Goal: Complete application form: Complete application form

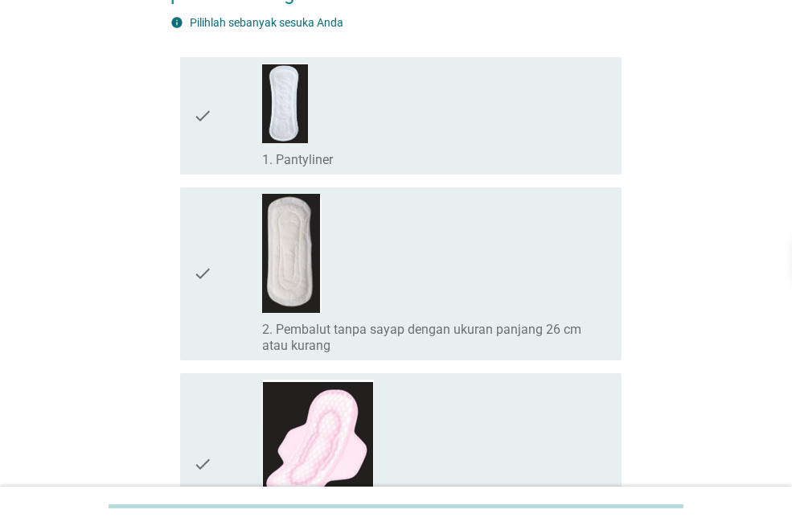
scroll to position [321, 0]
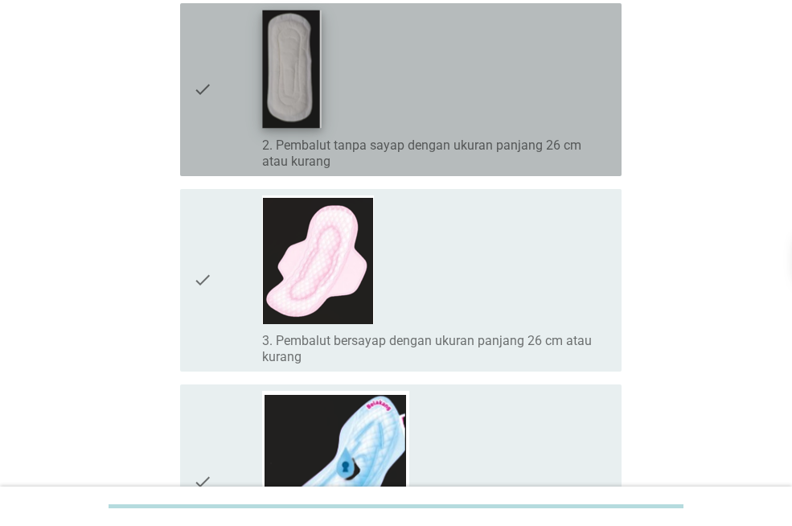
click at [296, 80] on img at bounding box center [292, 69] width 59 height 118
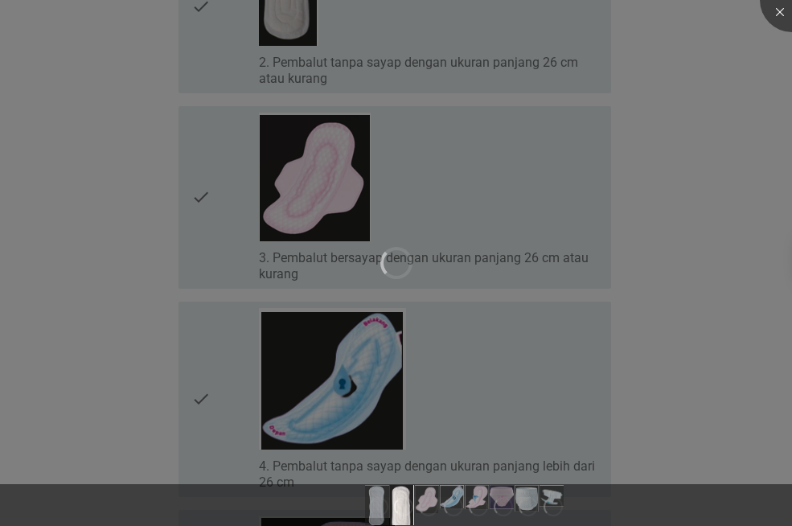
scroll to position [482, 0]
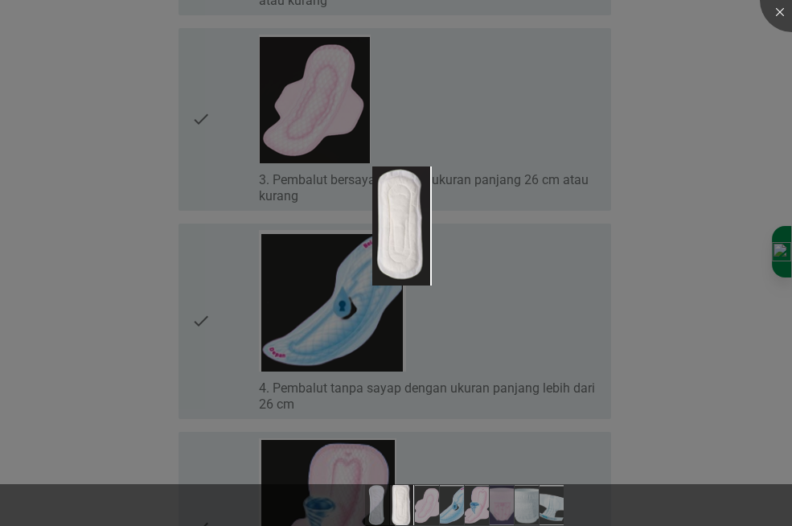
click at [776, 254] on div at bounding box center [396, 263] width 792 height 526
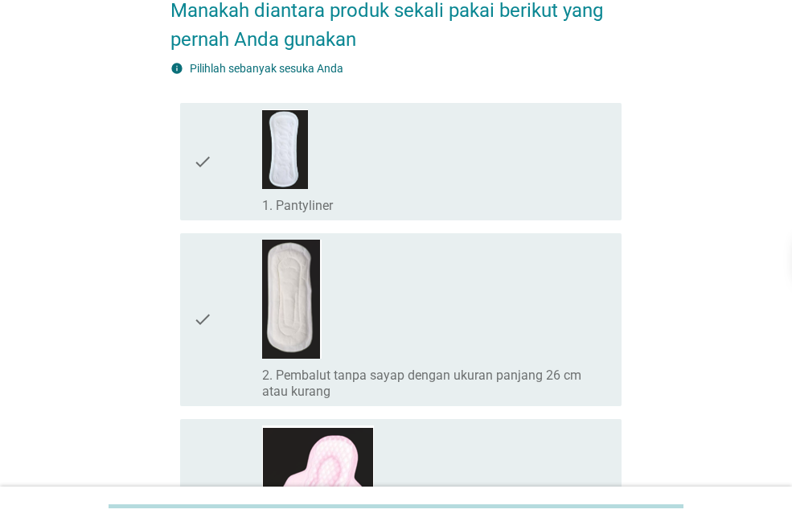
scroll to position [80, 0]
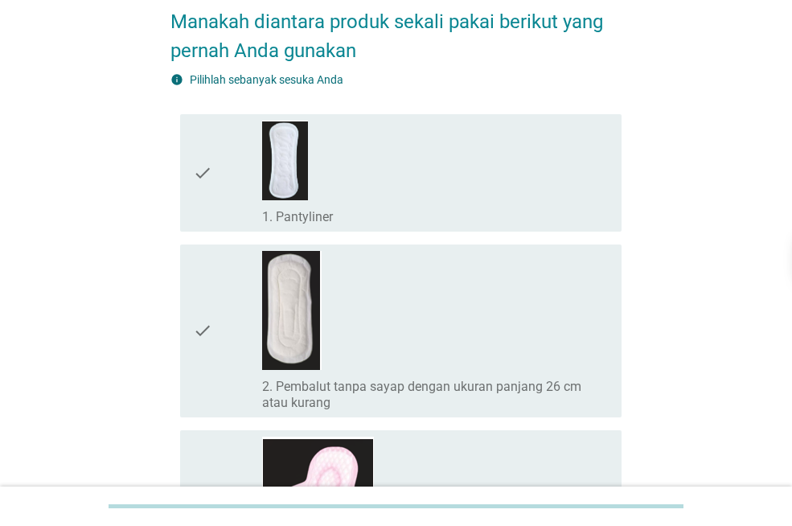
click at [215, 321] on div "check" at bounding box center [227, 331] width 69 height 160
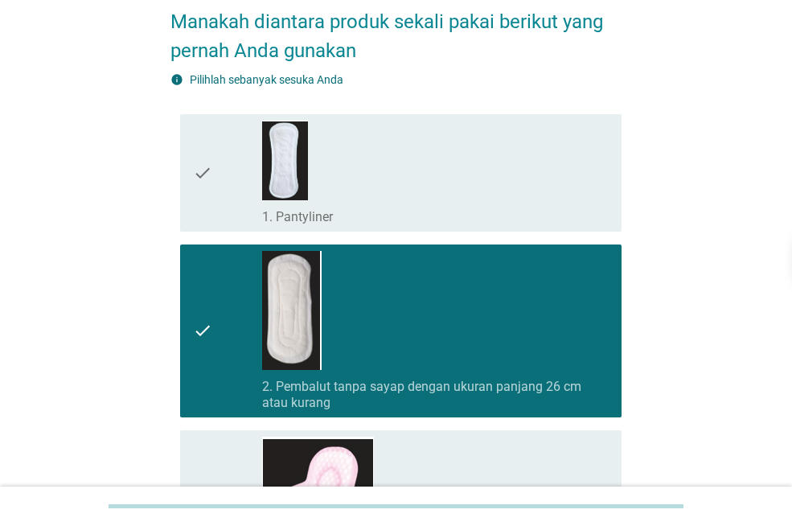
scroll to position [482, 0]
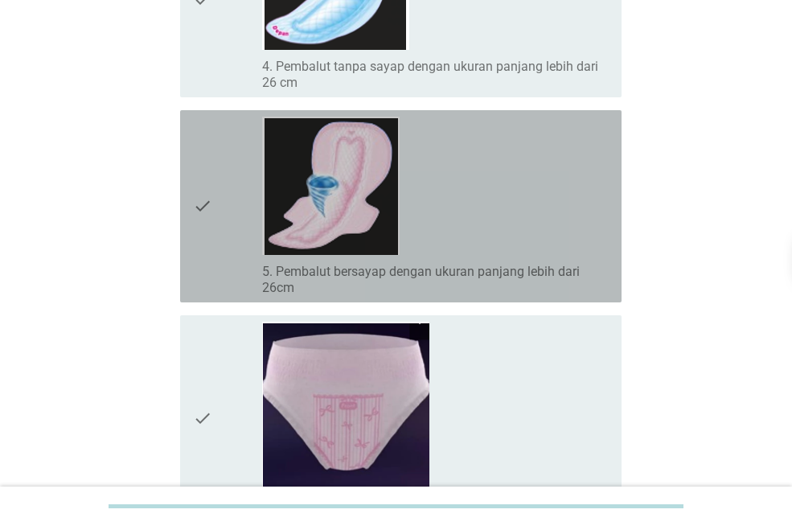
click at [201, 186] on icon "check" at bounding box center [202, 206] width 19 height 179
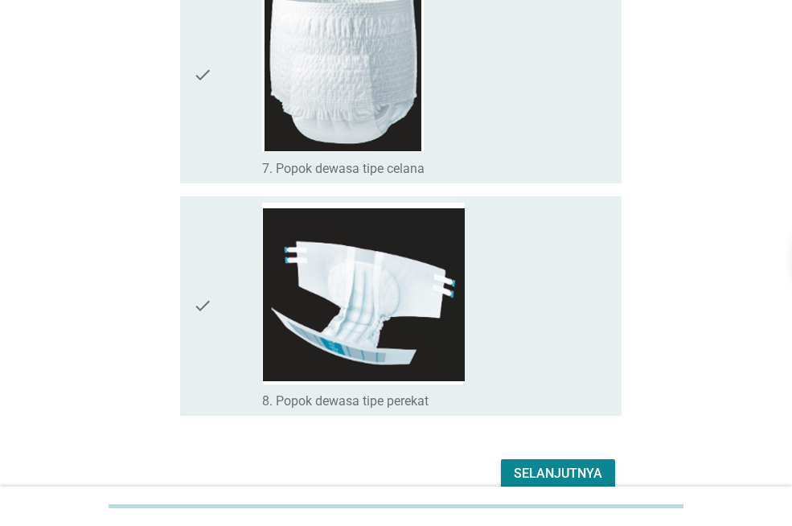
scroll to position [1447, 0]
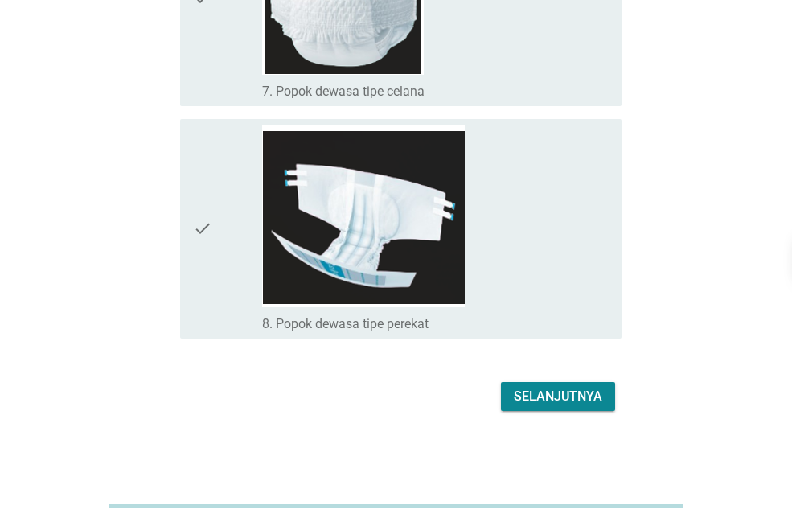
click at [594, 395] on div "Selanjutnya" at bounding box center [557, 396] width 88 height 19
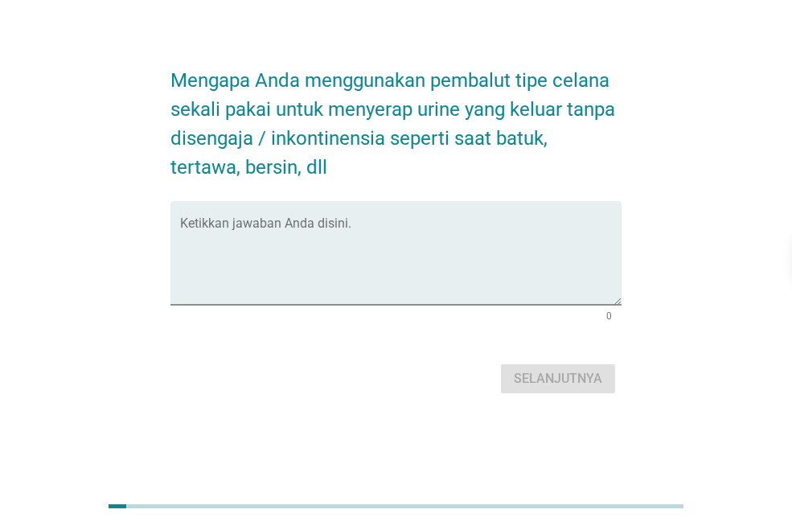
scroll to position [0, 0]
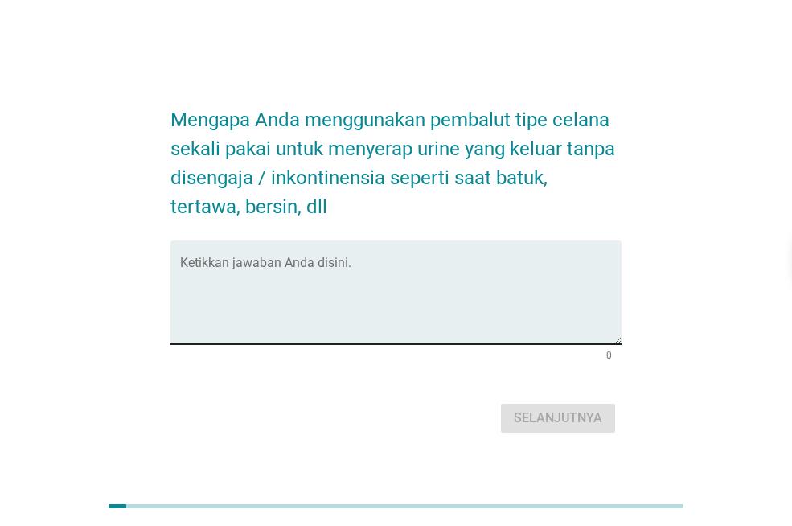
click at [399, 337] on textarea "Ketikkan jawaban Anda disini." at bounding box center [400, 302] width 441 height 84
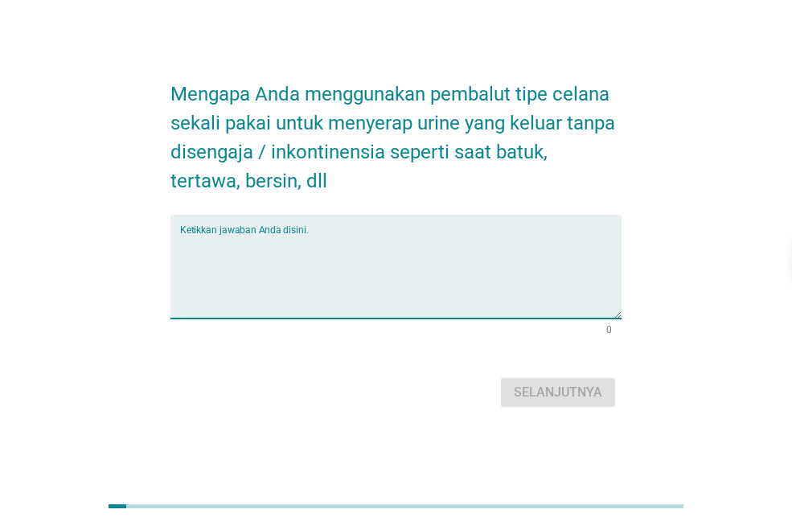
scroll to position [39, 0]
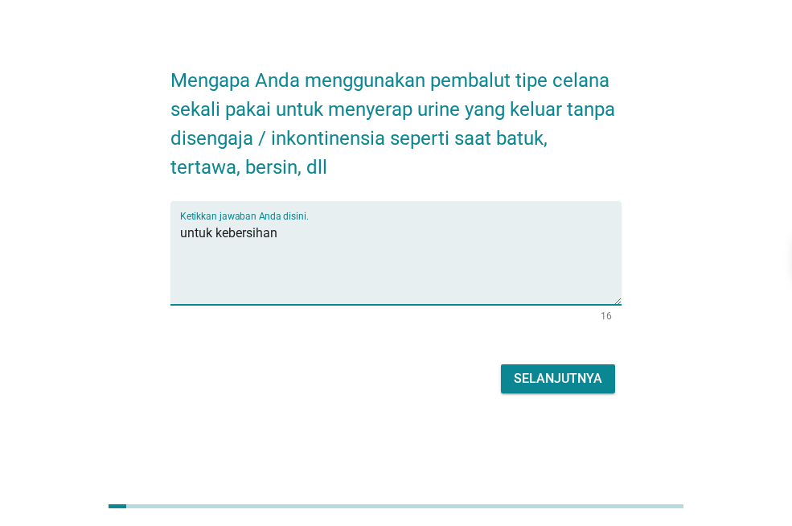
type textarea "untuk kebersihan"
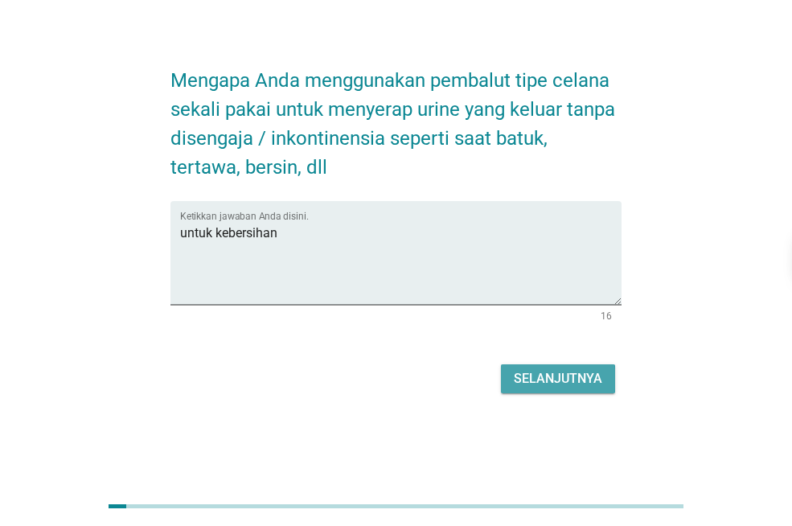
click at [558, 379] on div "Selanjutnya" at bounding box center [557, 378] width 88 height 19
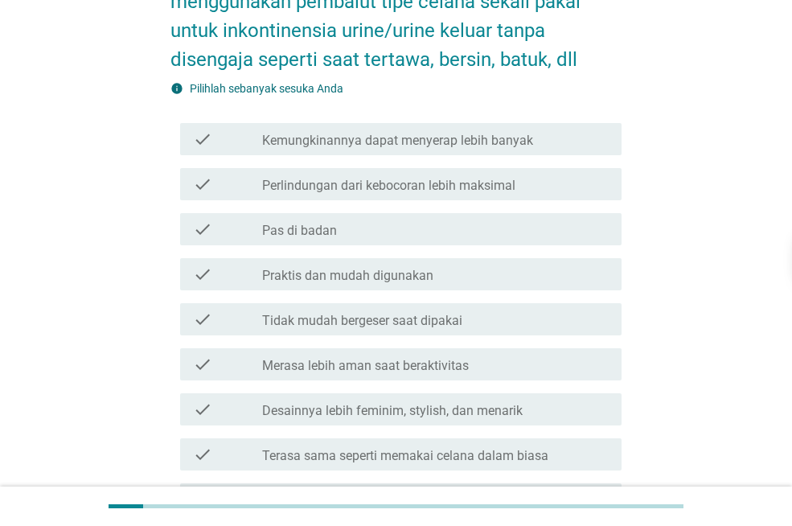
scroll to position [161, 0]
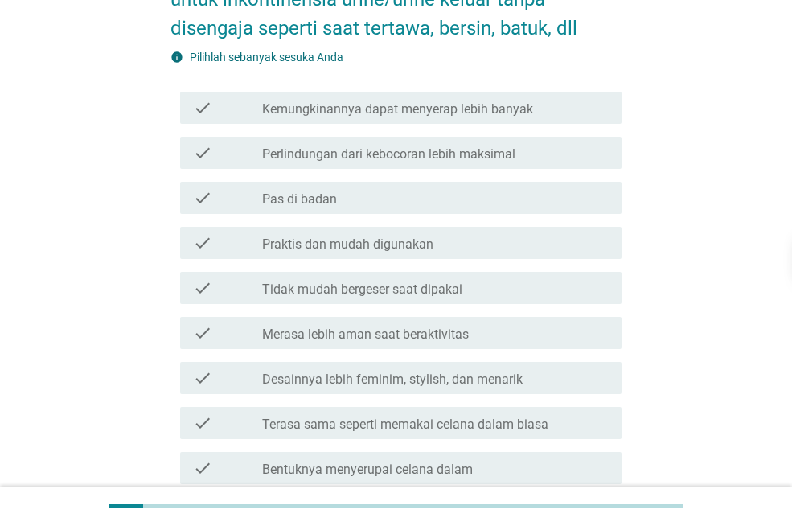
click at [178, 153] on div "check check_box_outline_blank Perlindungan dari kebocoran lebih maksimal" at bounding box center [395, 152] width 451 height 45
click at [214, 141] on div "check check_box_outline_blank Perlindungan dari kebocoran lebih maksimal" at bounding box center [400, 153] width 441 height 32
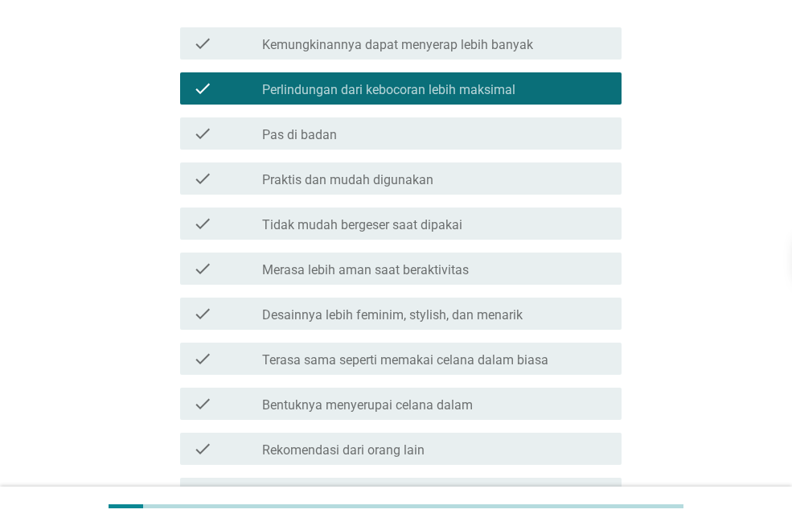
scroll to position [321, 0]
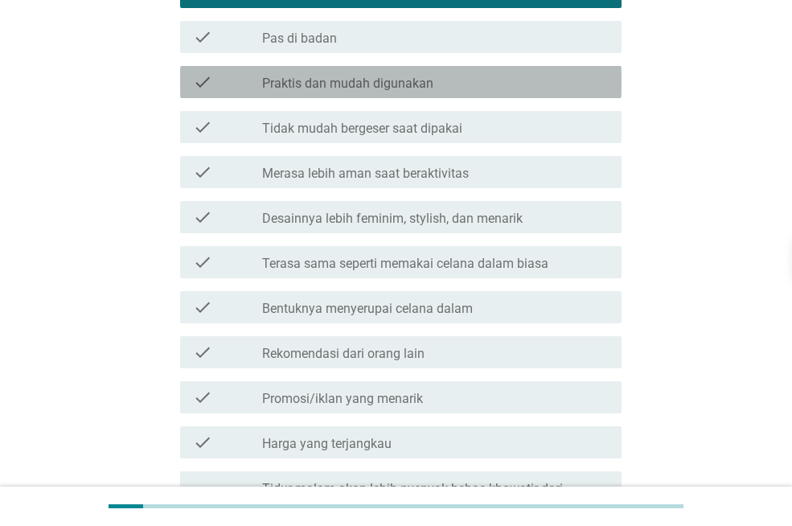
click at [200, 92] on div "check check_box_outline_blank Praktis dan mudah digunakan" at bounding box center [400, 82] width 441 height 32
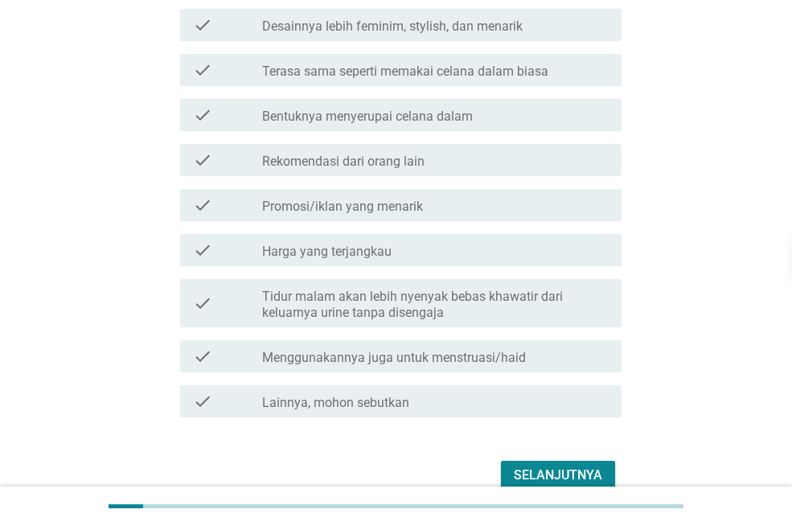
scroll to position [592, 0]
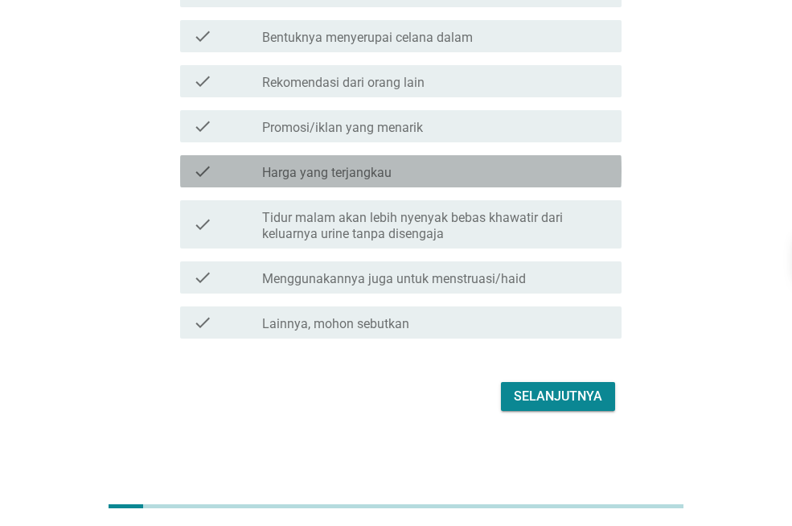
click at [215, 166] on div "check" at bounding box center [227, 171] width 69 height 19
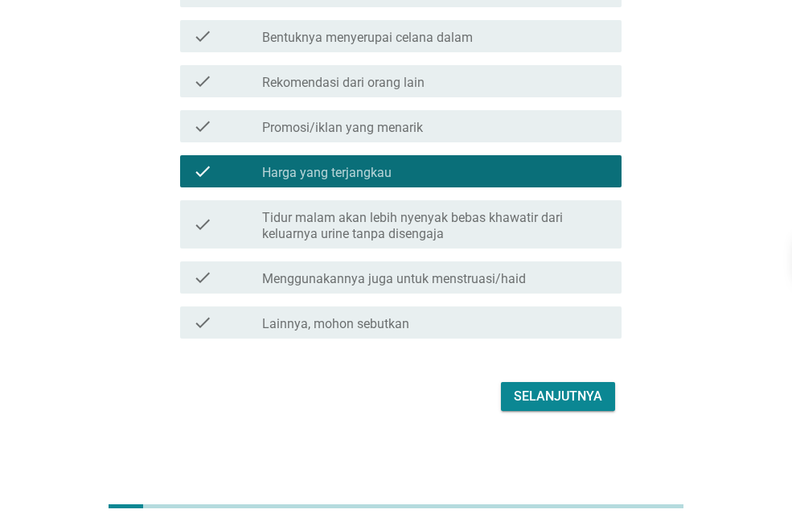
click at [199, 176] on icon "check" at bounding box center [202, 171] width 19 height 19
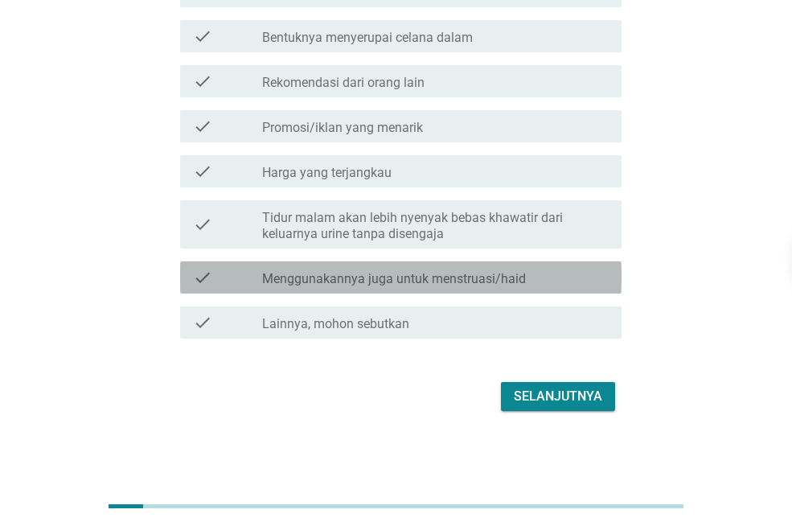
click at [219, 284] on div "check" at bounding box center [227, 277] width 69 height 19
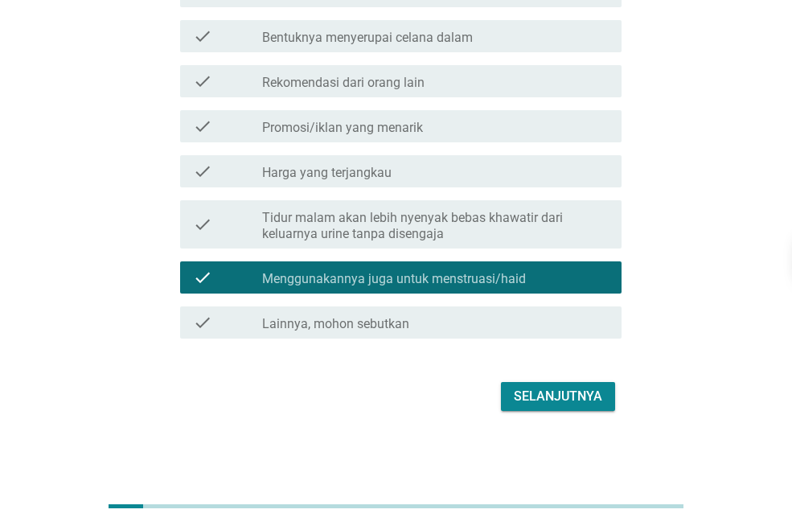
click at [557, 382] on button "Selanjutnya" at bounding box center [558, 396] width 114 height 29
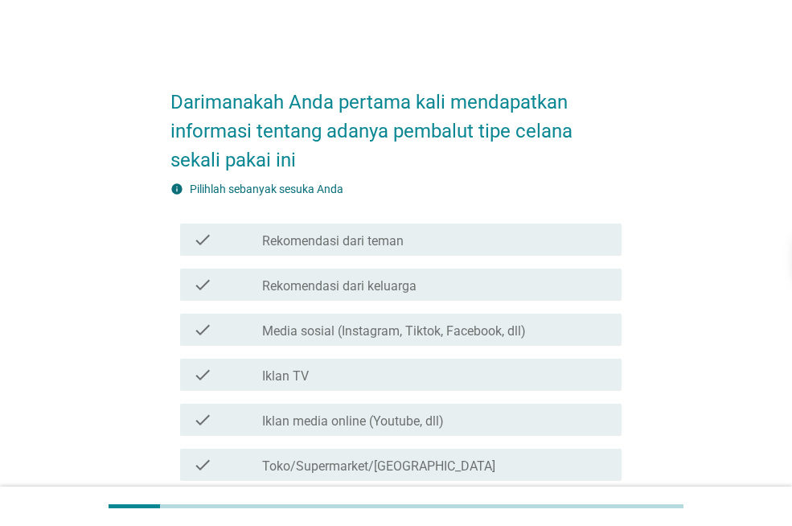
scroll to position [161, 0]
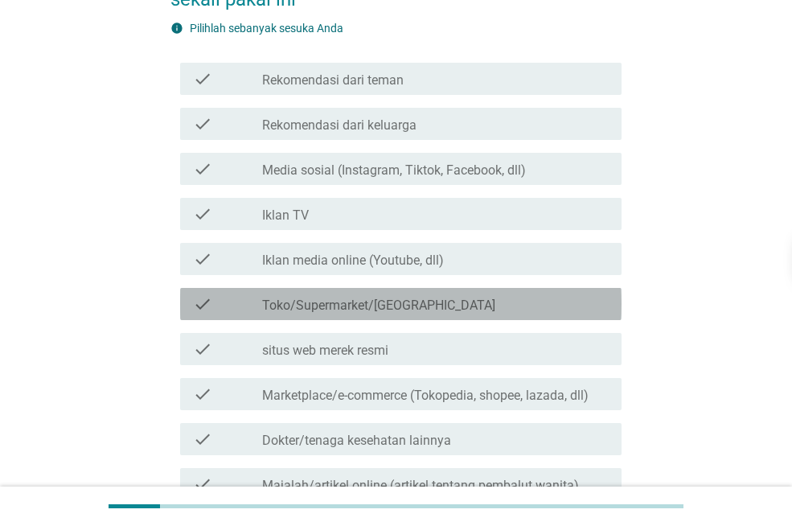
click at [280, 319] on div "check check_box_outline_blank Toko/Supermarket/[GEOGRAPHIC_DATA]" at bounding box center [400, 304] width 441 height 32
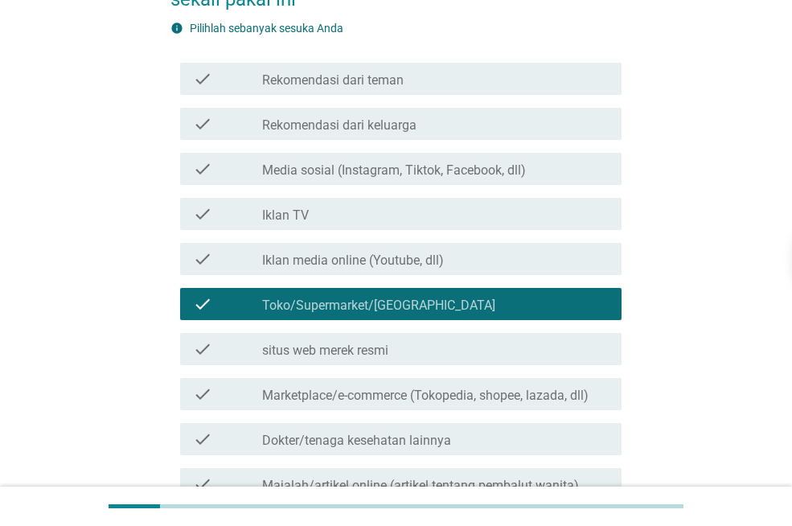
scroll to position [241, 0]
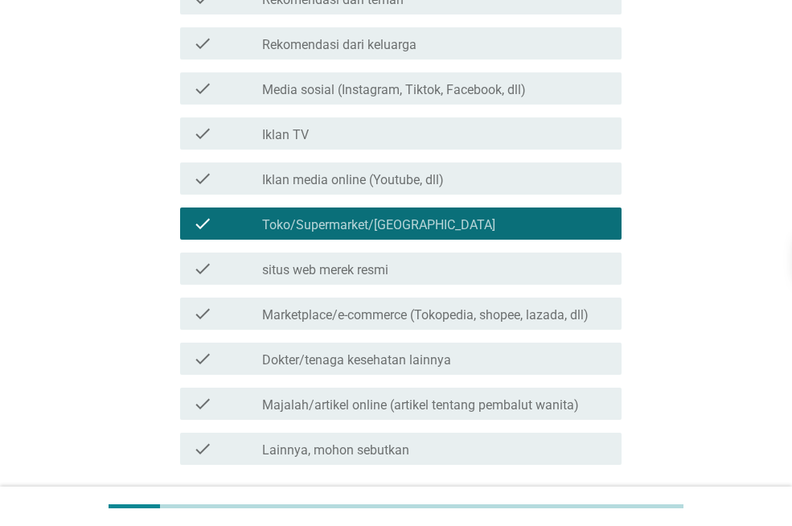
click at [354, 316] on label "Marketplace/e-commerce (Tokopedia, shopee, lazada, dll)" at bounding box center [425, 315] width 326 height 16
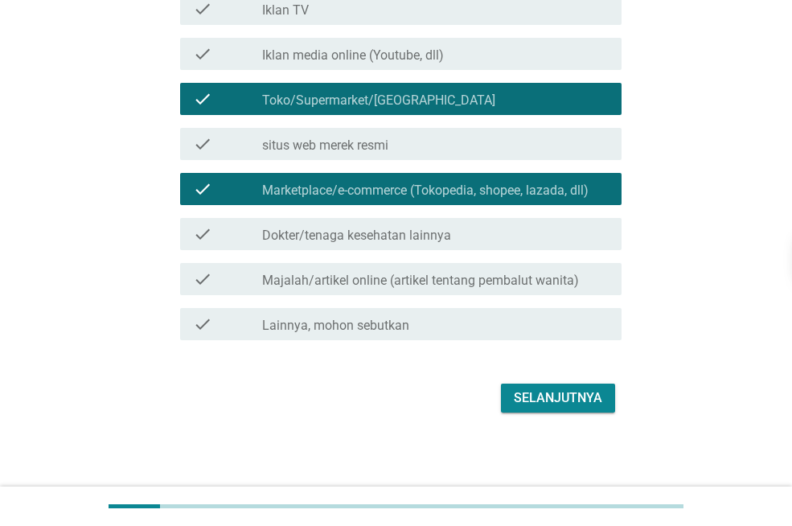
scroll to position [367, 0]
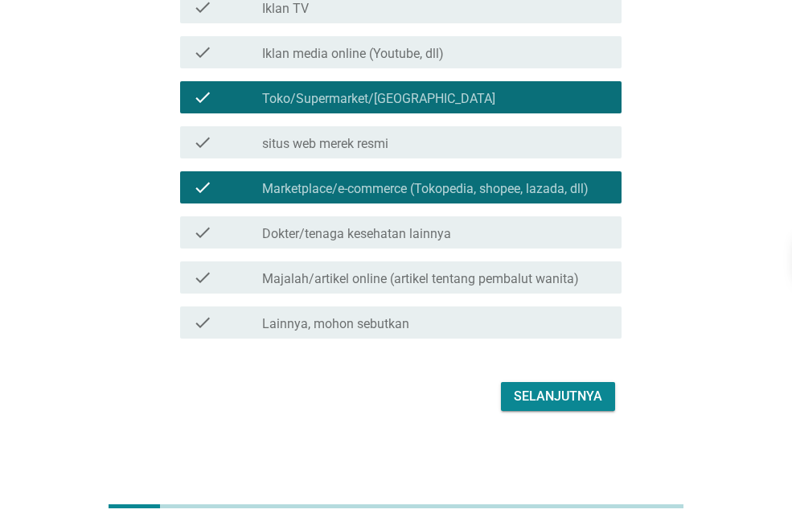
drag, startPoint x: 558, startPoint y: 411, endPoint x: 562, endPoint y: 403, distance: 9.7
click at [558, 409] on div "Selanjutnya" at bounding box center [395, 396] width 451 height 39
click at [562, 401] on div "Selanjutnya" at bounding box center [557, 396] width 88 height 19
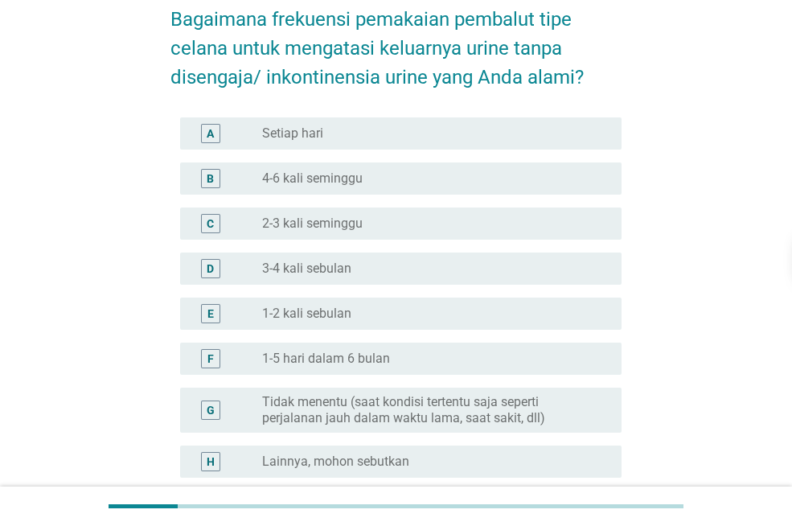
scroll to position [161, 0]
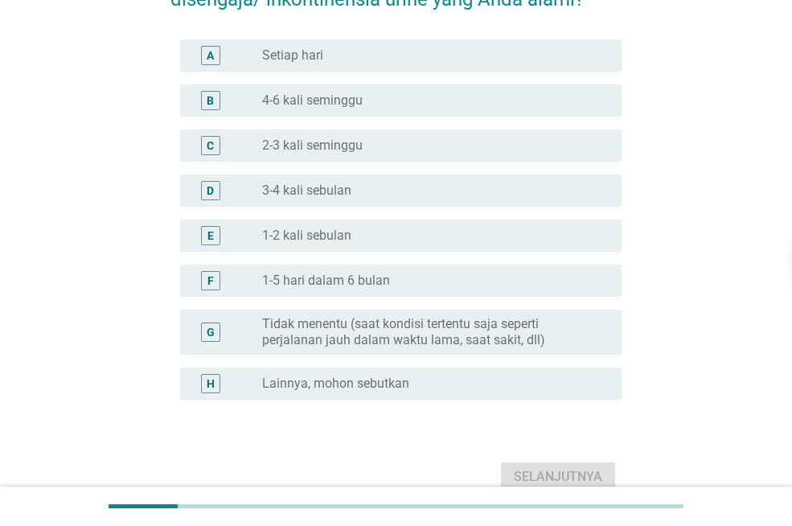
click at [446, 321] on label "Tidak menentu (saat kondisi tertentu saja seperti perjalanan jauh dalam waktu l…" at bounding box center [428, 332] width 333 height 32
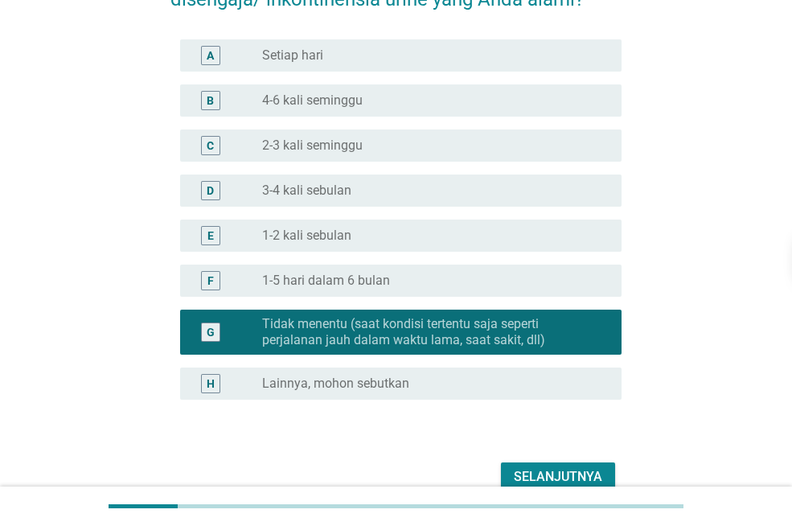
click at [572, 473] on div "Selanjutnya" at bounding box center [557, 476] width 88 height 19
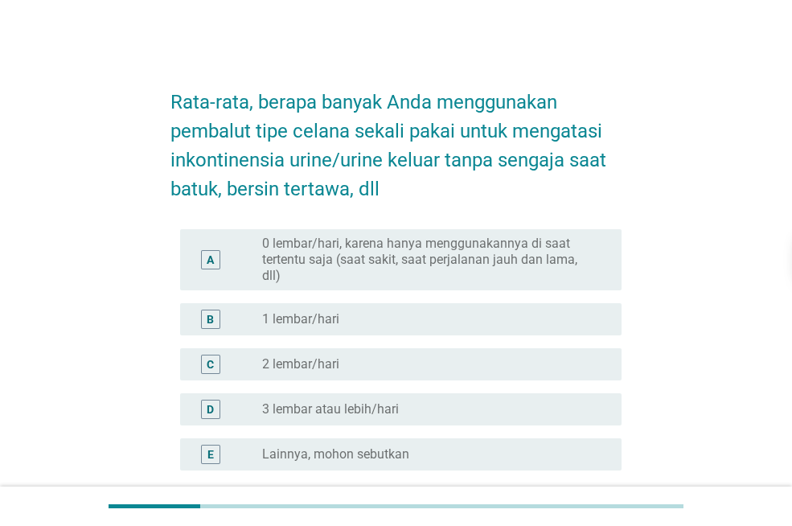
click at [198, 305] on div "B radio_button_unchecked 1 lembar/hari" at bounding box center [400, 319] width 441 height 32
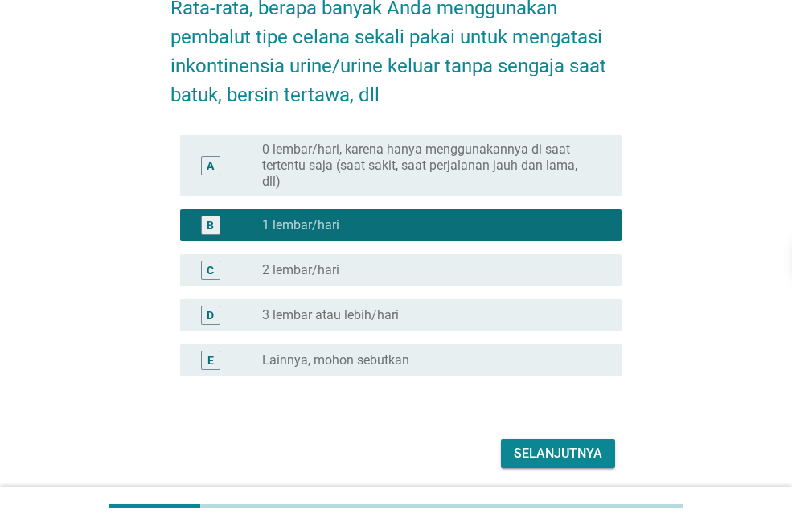
scroll to position [151, 0]
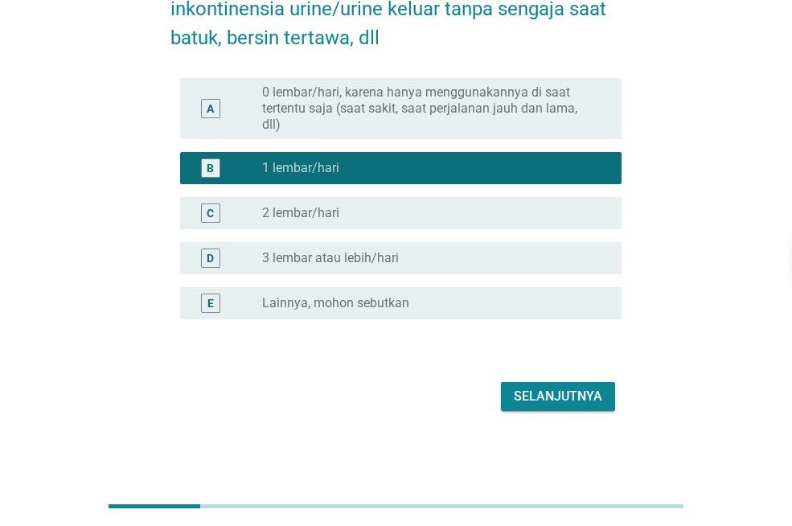
click at [563, 406] on button "Selanjutnya" at bounding box center [558, 396] width 114 height 29
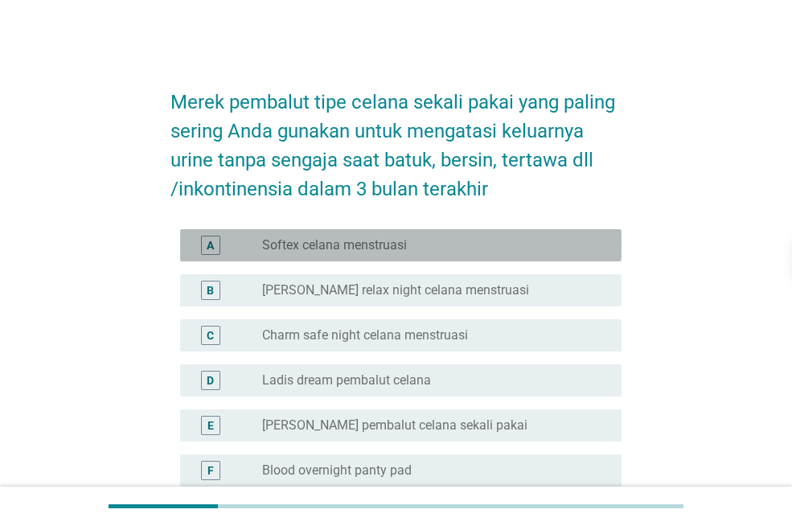
click at [264, 249] on label "Softex celana menstruasi" at bounding box center [334, 245] width 145 height 16
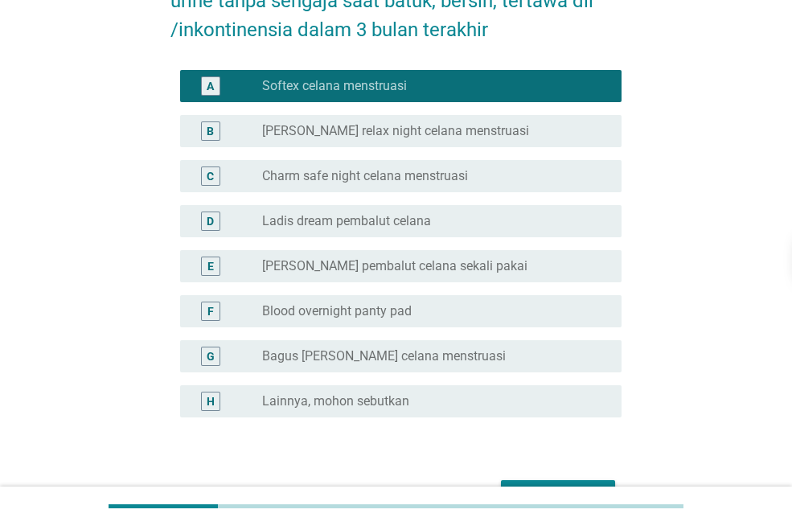
scroll to position [161, 0]
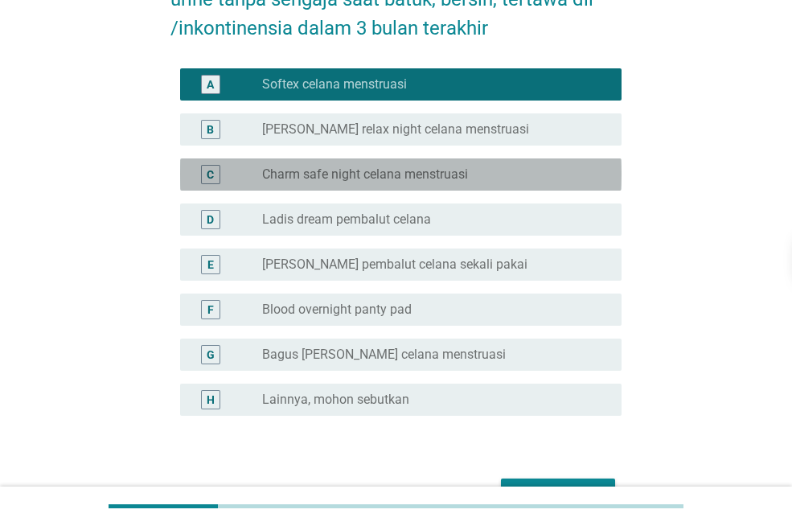
click at [342, 178] on label "Charm safe night celana menstruasi" at bounding box center [365, 174] width 206 height 16
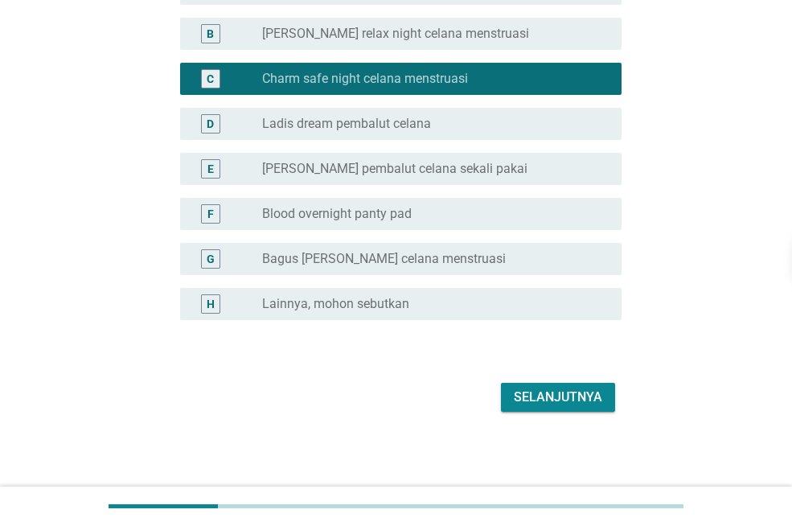
scroll to position [257, 0]
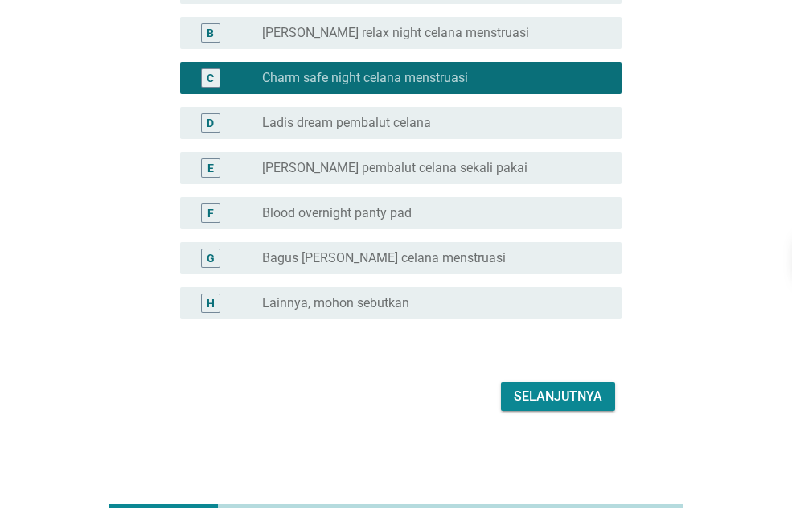
click at [573, 375] on form "Merek pembalut tipe celana sekali pakai yang paling sering Anda gunakan untuk m…" at bounding box center [395, 114] width 451 height 601
click at [564, 399] on div "Selanjutnya" at bounding box center [557, 396] width 88 height 19
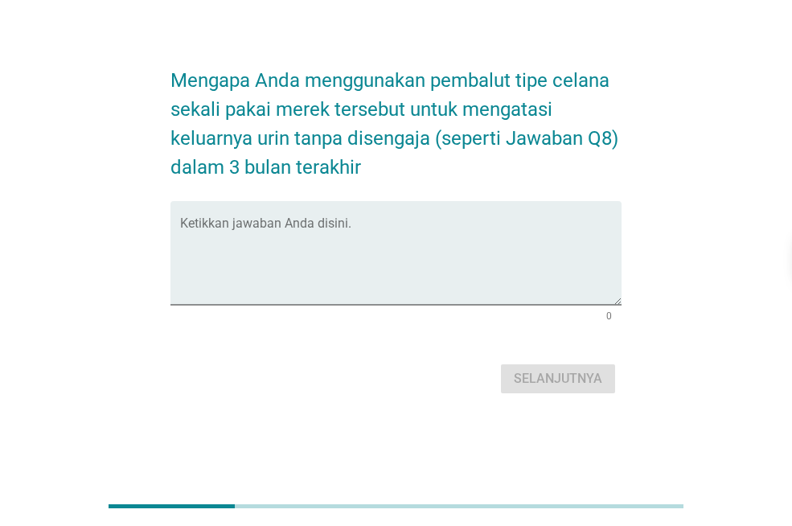
scroll to position [0, 0]
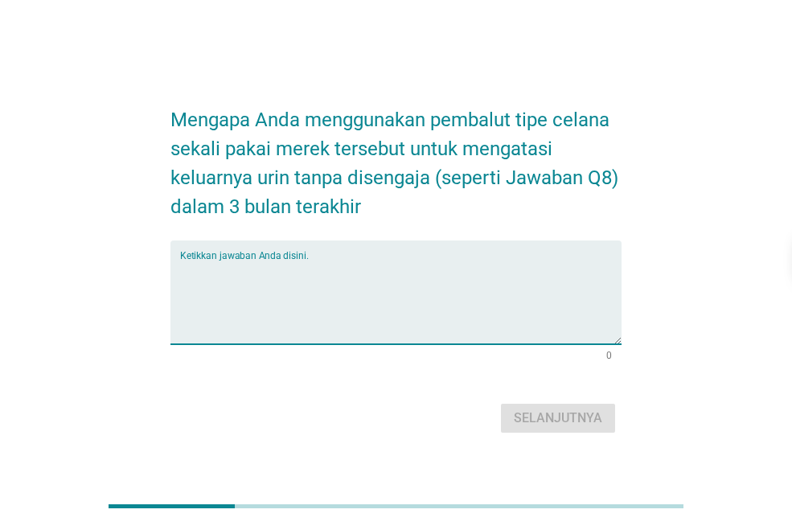
click at [370, 328] on textarea "Ketikkan jawaban Anda disini." at bounding box center [400, 302] width 441 height 84
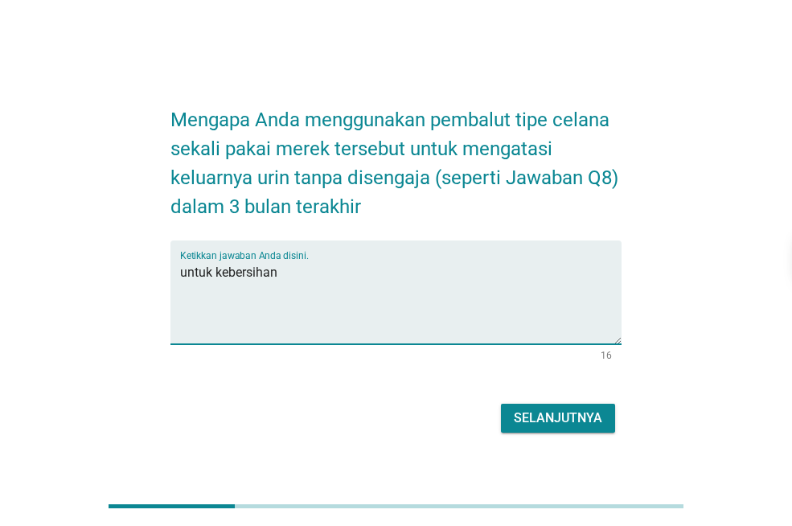
type textarea "untuk kebersihan"
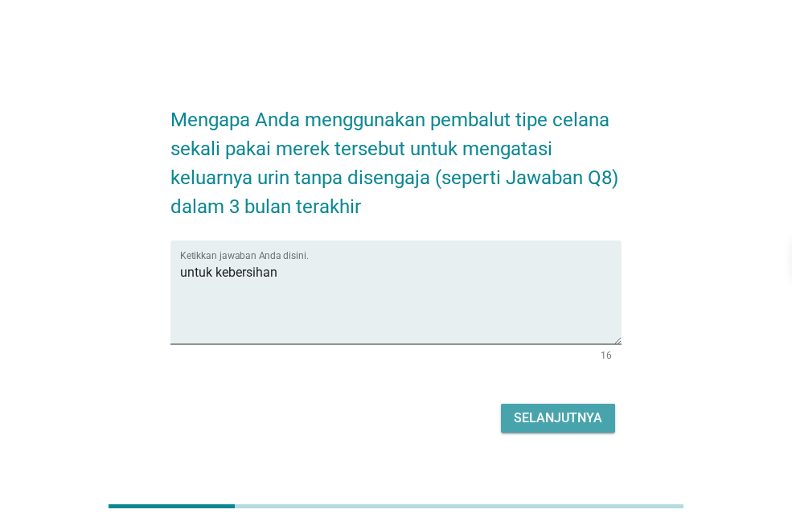
click at [554, 410] on div "Selanjutnya" at bounding box center [557, 417] width 88 height 19
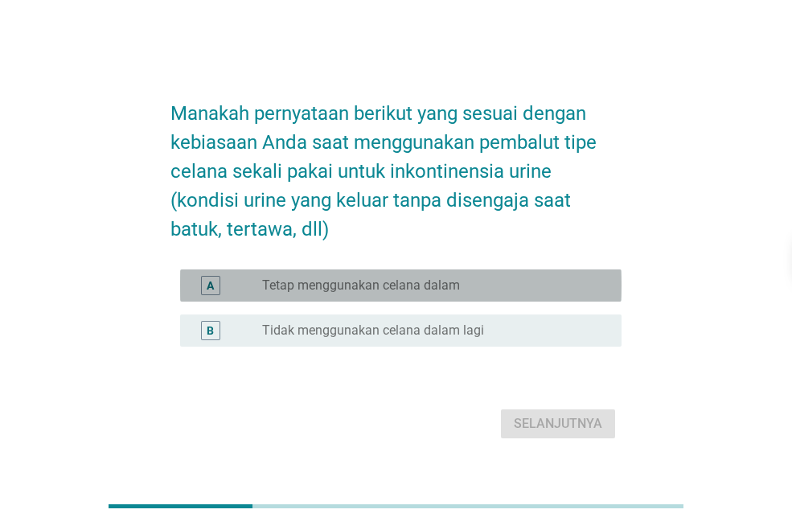
click at [373, 281] on label "Tetap menggunakan celana dalam" at bounding box center [361, 285] width 198 height 16
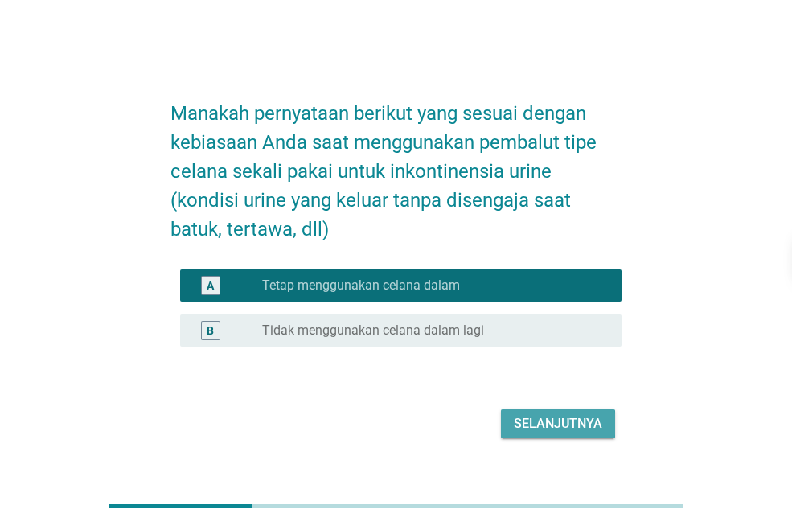
click at [595, 427] on div "Selanjutnya" at bounding box center [557, 423] width 88 height 19
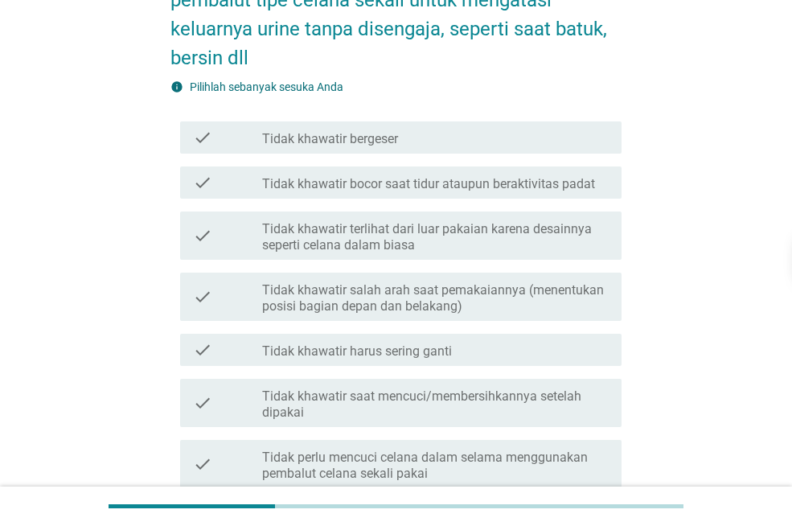
scroll to position [161, 0]
click at [397, 183] on label "Tidak khawatir bocor saat tidur ataupun beraktivitas padat" at bounding box center [428, 183] width 333 height 16
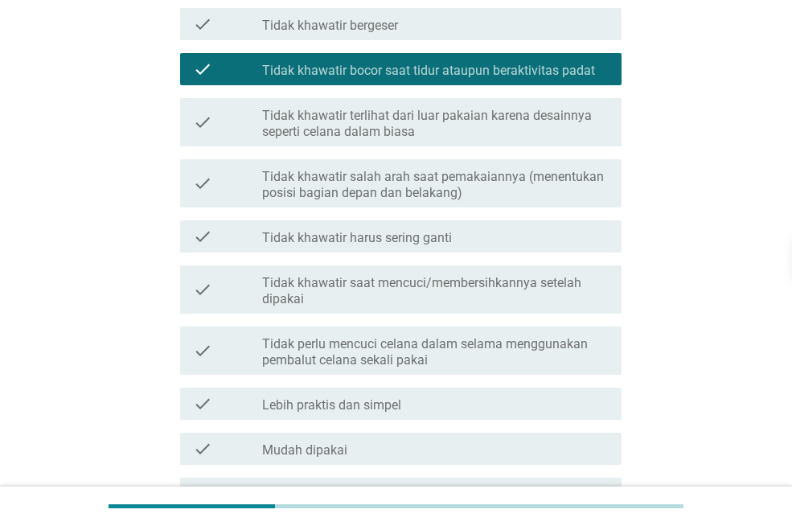
scroll to position [321, 0]
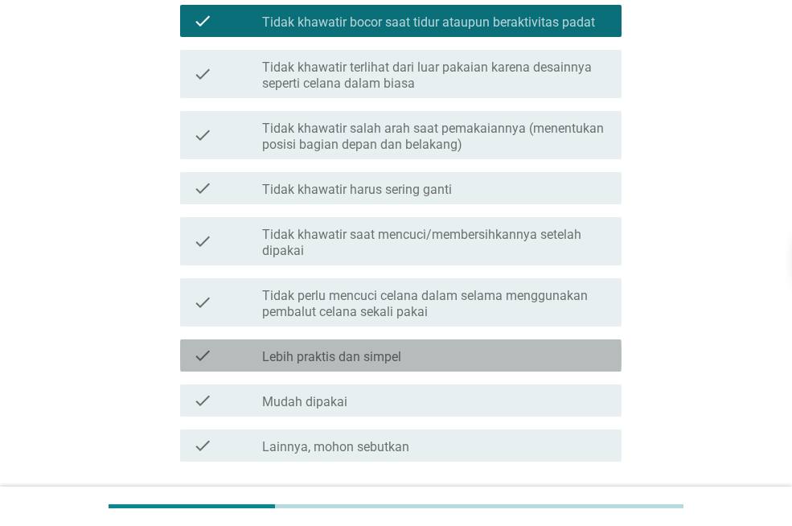
click at [400, 343] on div "check check_box_outline_blank Lebih praktis dan simpel" at bounding box center [400, 355] width 441 height 32
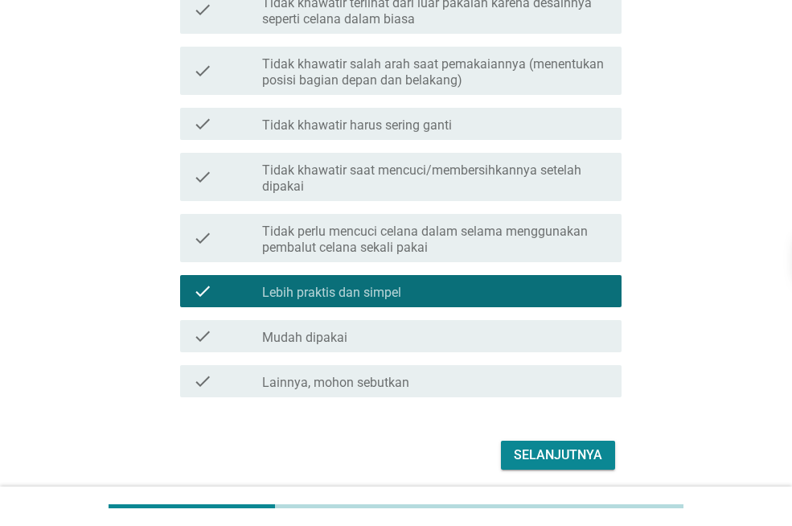
scroll to position [444, 0]
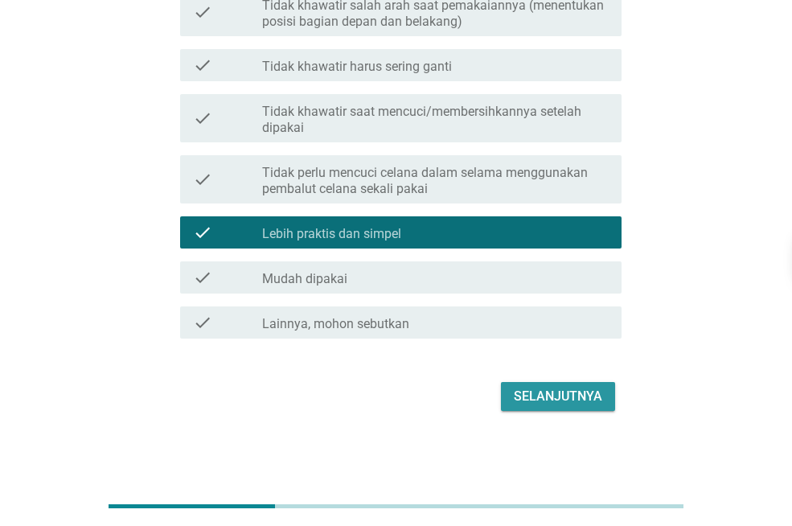
click at [553, 384] on button "Selanjutnya" at bounding box center [558, 396] width 114 height 29
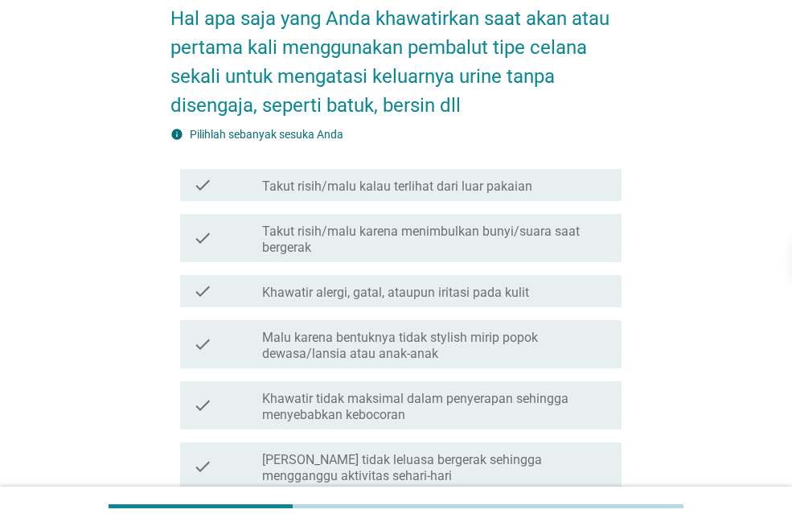
scroll to position [161, 0]
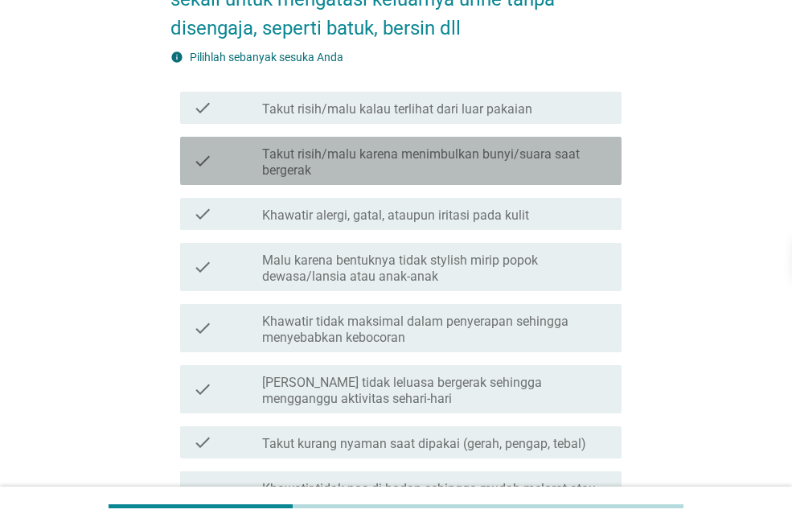
click at [426, 162] on label "Takut risih/malu karena menimbulkan bunyi/suara saat bergerak" at bounding box center [435, 162] width 346 height 32
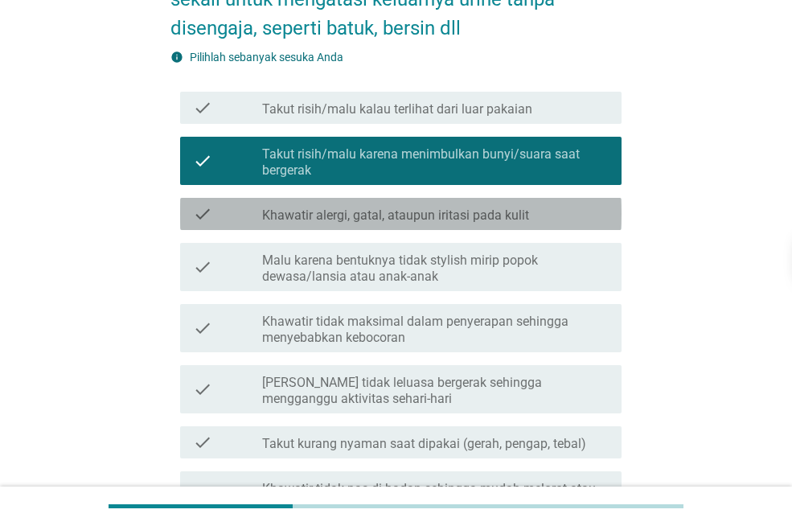
click at [432, 207] on label "Khawatir alergi, gatal, ataupun iritasi pada kulit" at bounding box center [395, 215] width 267 height 16
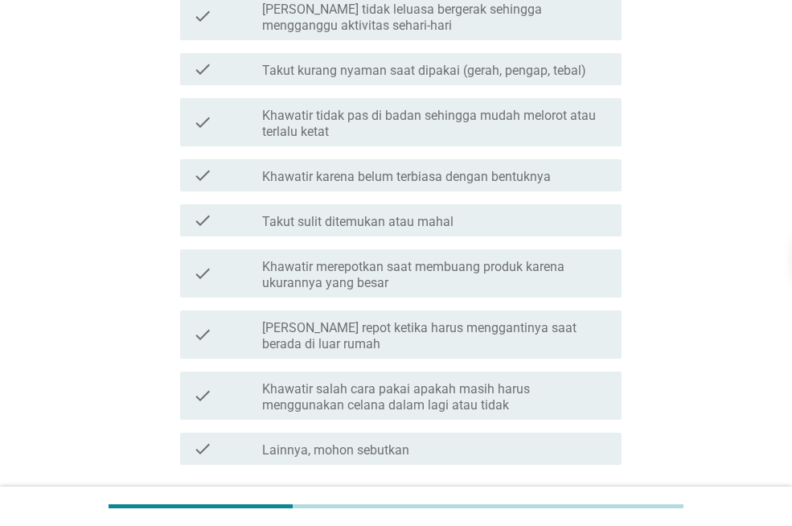
scroll to position [660, 0]
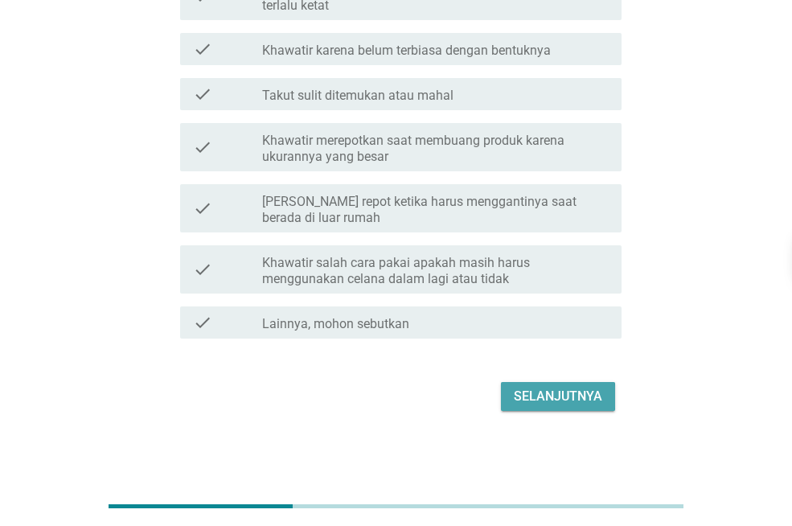
click at [554, 395] on div "Selanjutnya" at bounding box center [557, 396] width 88 height 19
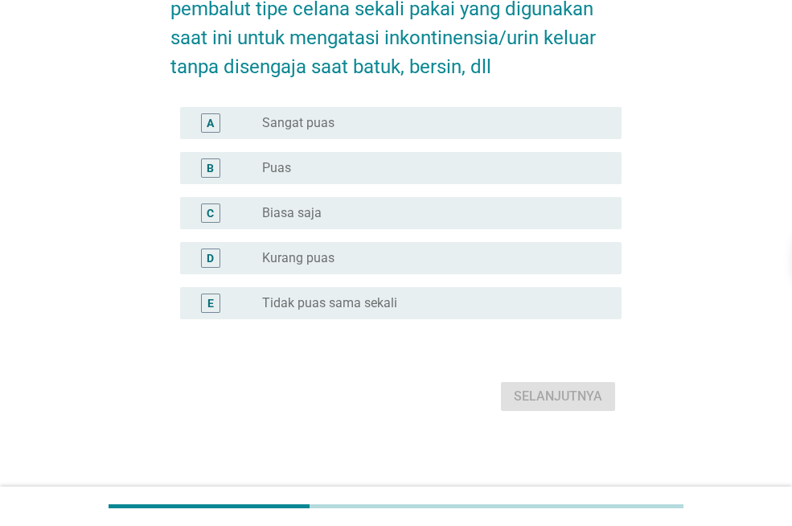
scroll to position [0, 0]
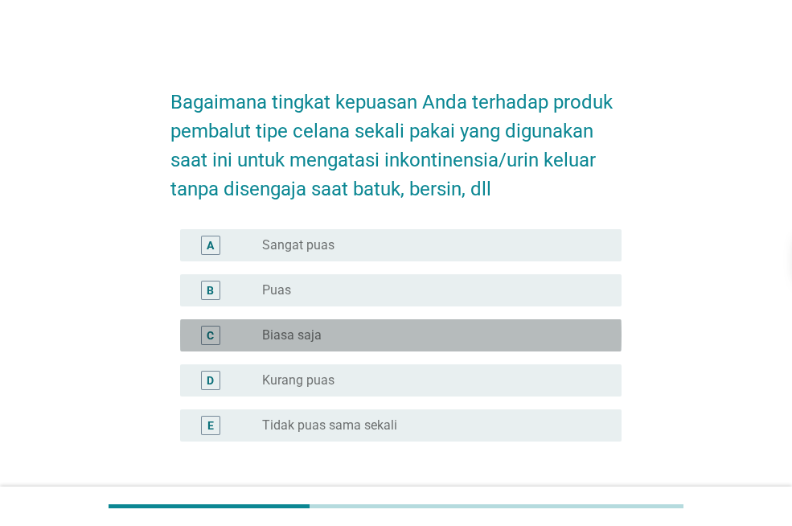
click at [380, 335] on div "radio_button_unchecked Biasa saja" at bounding box center [428, 335] width 333 height 16
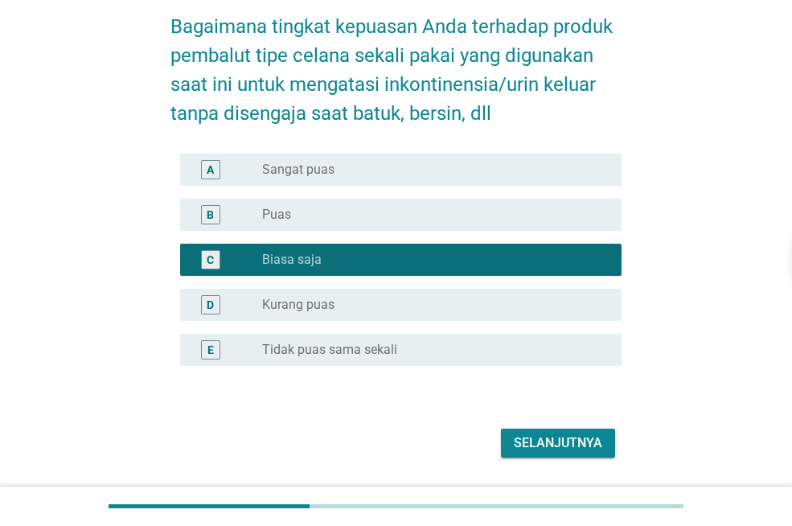
scroll to position [122, 0]
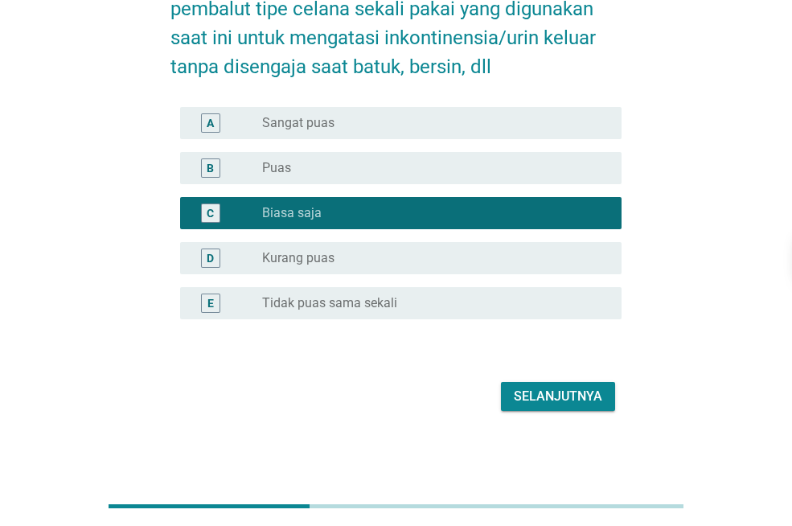
click at [557, 394] on div "Selanjutnya" at bounding box center [557, 396] width 88 height 19
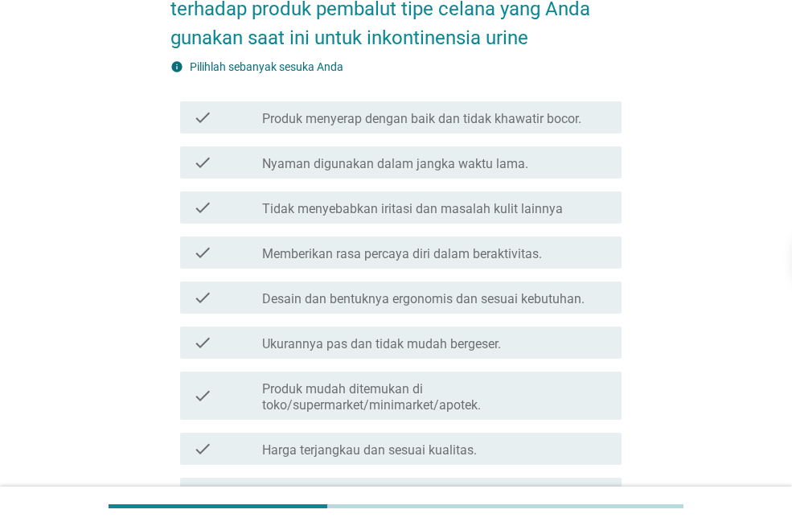
scroll to position [0, 0]
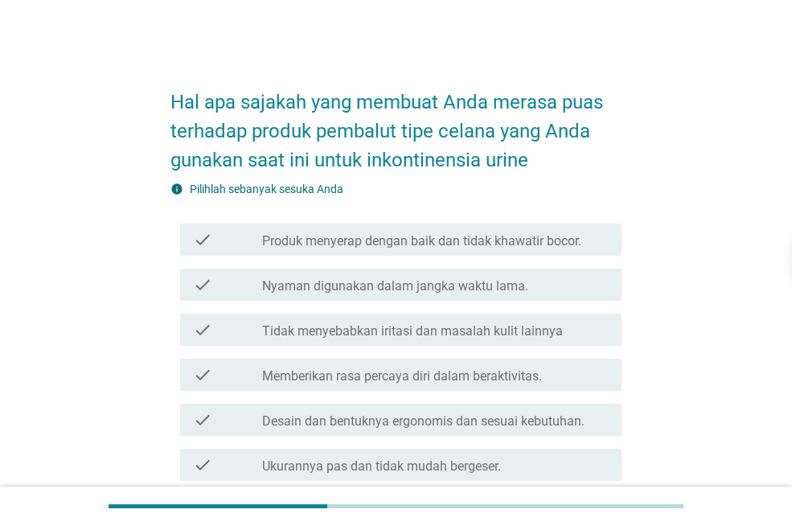
click at [366, 244] on label "Produk menyerap dengan baik dan tidak khawatir bocor." at bounding box center [421, 241] width 319 height 16
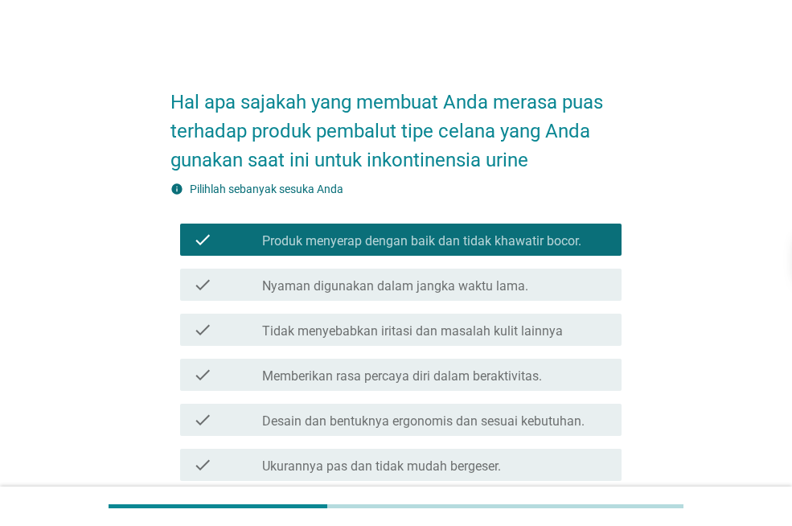
scroll to position [80, 0]
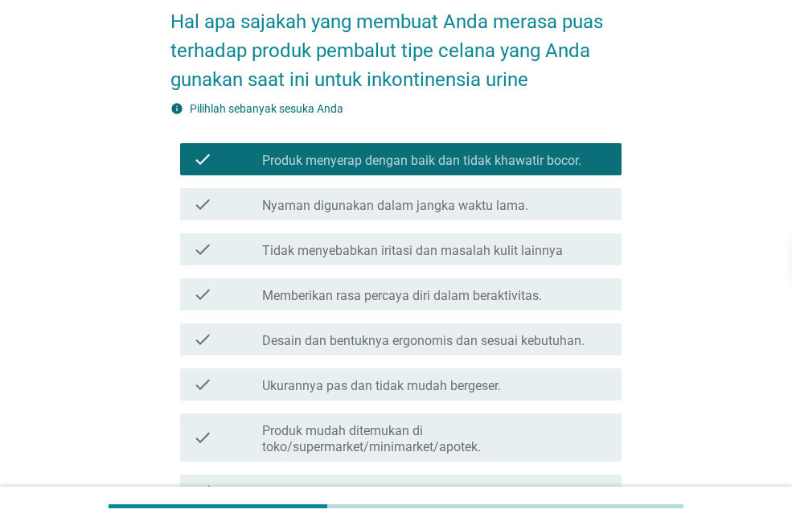
click at [346, 378] on label "Ukurannya pas dan tidak mudah bergeser." at bounding box center [381, 386] width 239 height 16
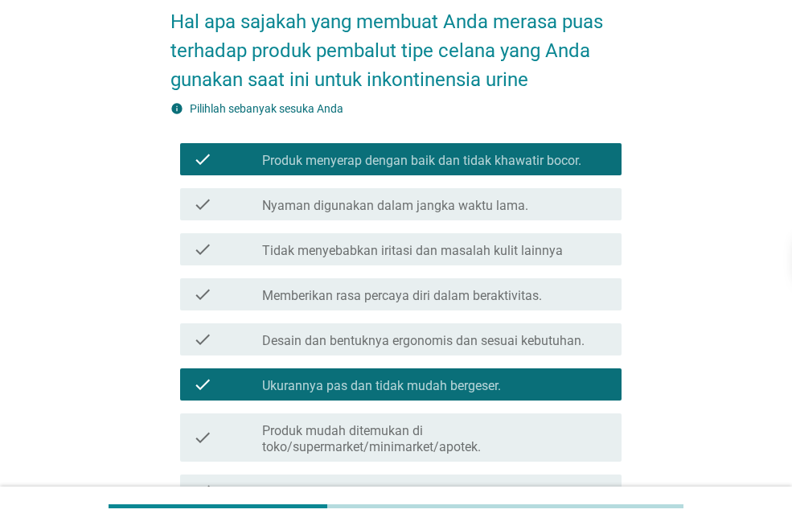
scroll to position [444, 0]
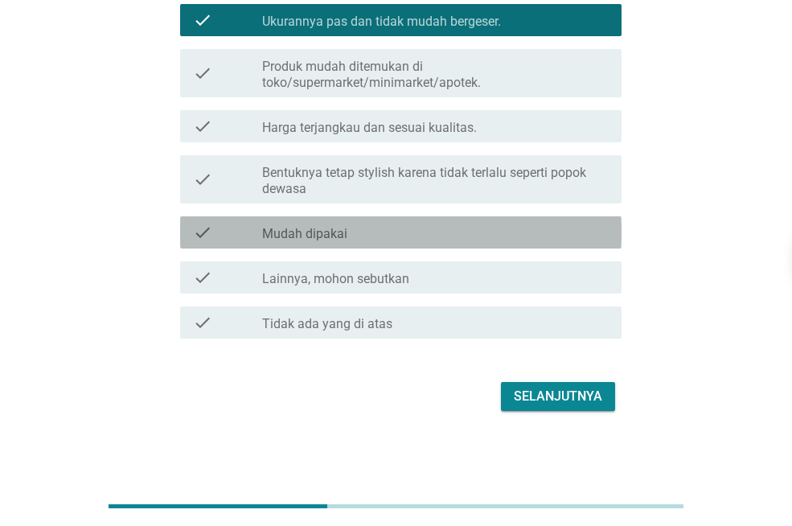
click at [308, 231] on label "Mudah dipakai" at bounding box center [304, 234] width 85 height 16
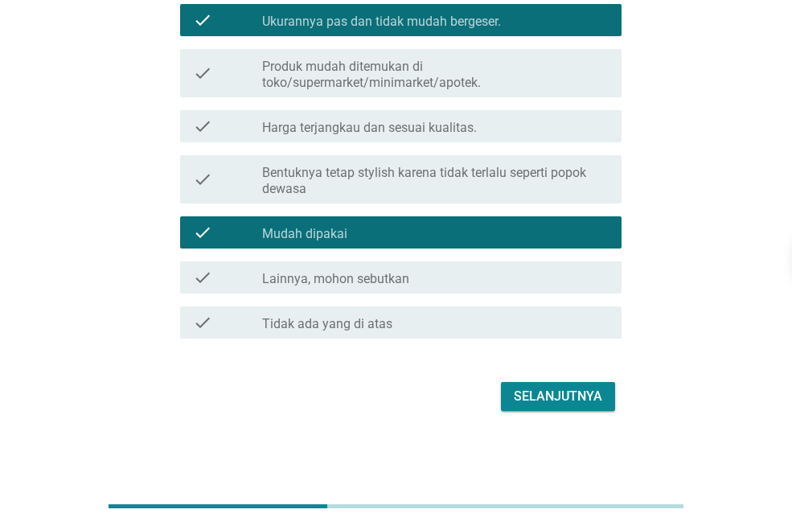
click at [579, 391] on div "Selanjutnya" at bounding box center [557, 396] width 88 height 19
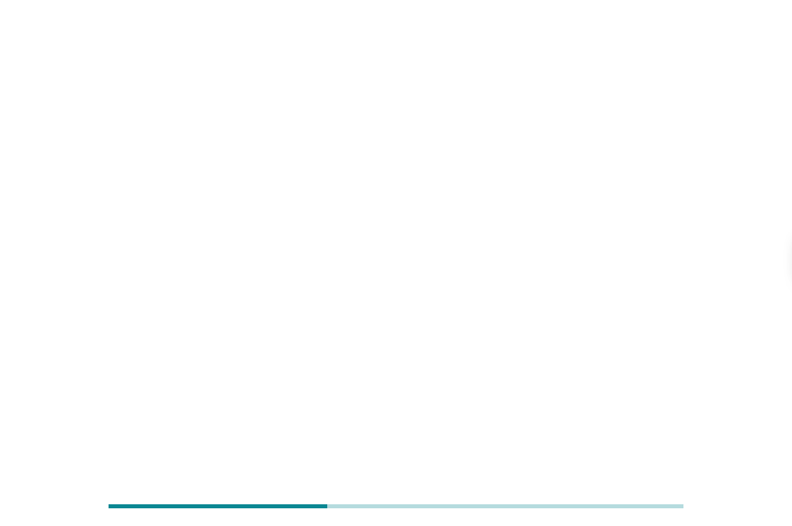
scroll to position [0, 0]
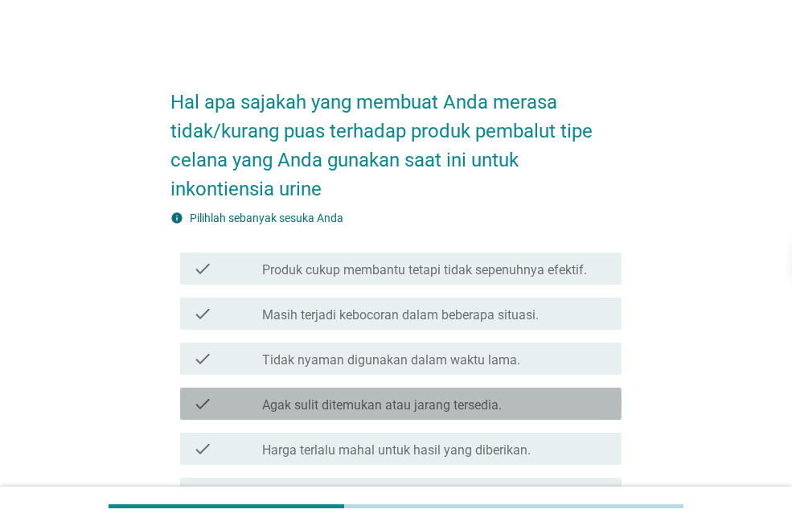
click at [501, 407] on label "Agak sulit ditemukan atau jarang tersedia." at bounding box center [381, 405] width 239 height 16
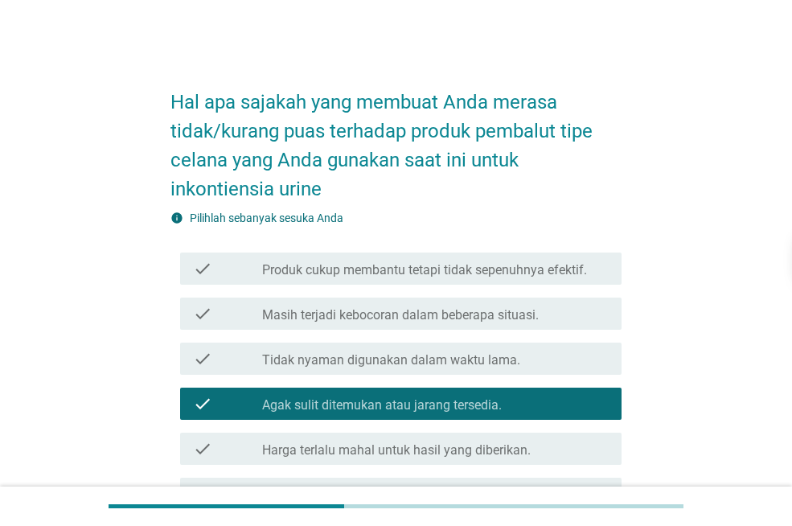
click at [477, 440] on div "check_box_outline_blank Harga terlalu mahal untuk hasil yang diberikan." at bounding box center [435, 448] width 346 height 19
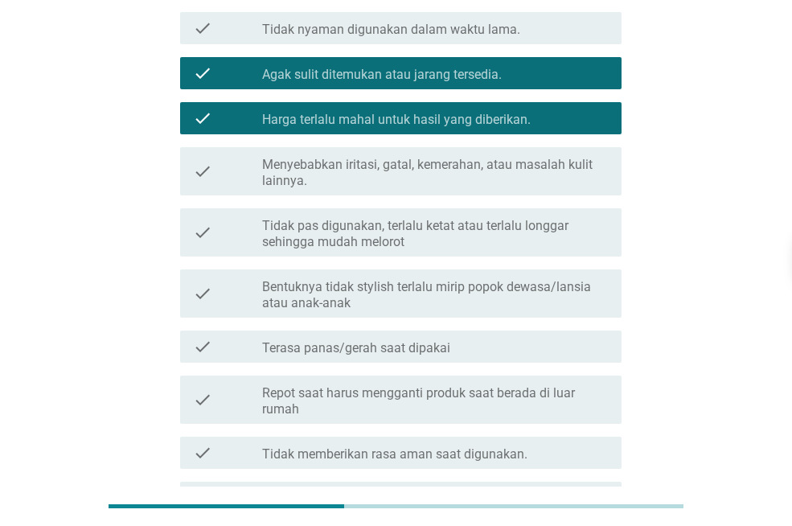
scroll to position [321, 0]
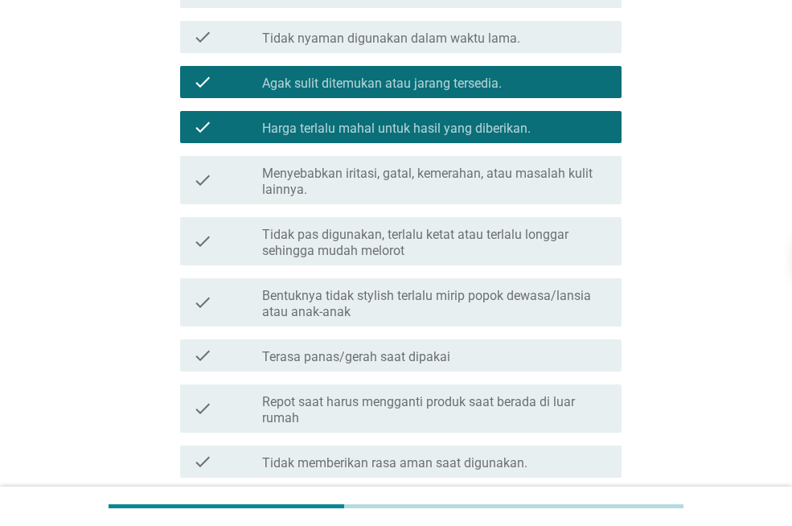
click at [380, 128] on label "Harga terlalu mahal untuk hasil yang diberikan." at bounding box center [396, 129] width 268 height 16
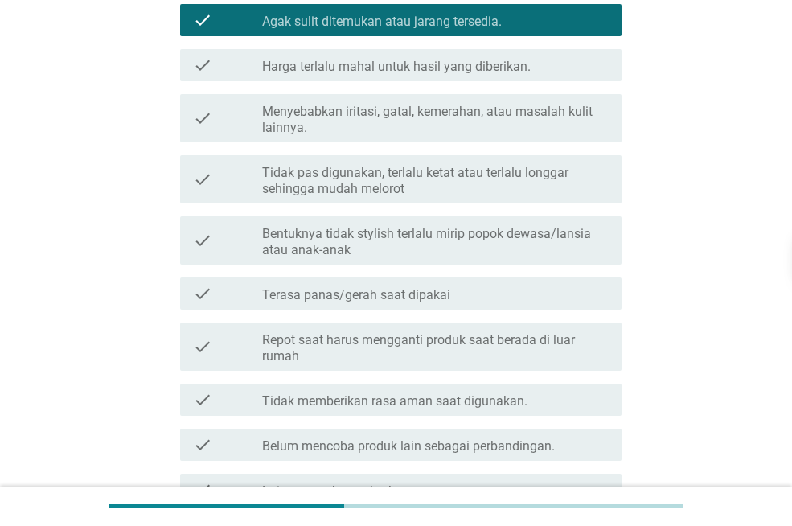
scroll to position [402, 0]
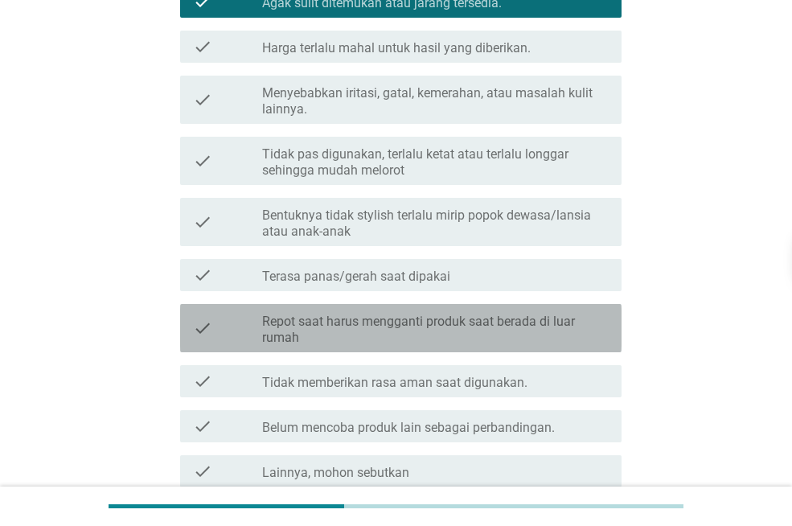
click at [444, 341] on label "Repot saat harus mengganti produk saat berada di luar rumah" at bounding box center [435, 329] width 346 height 32
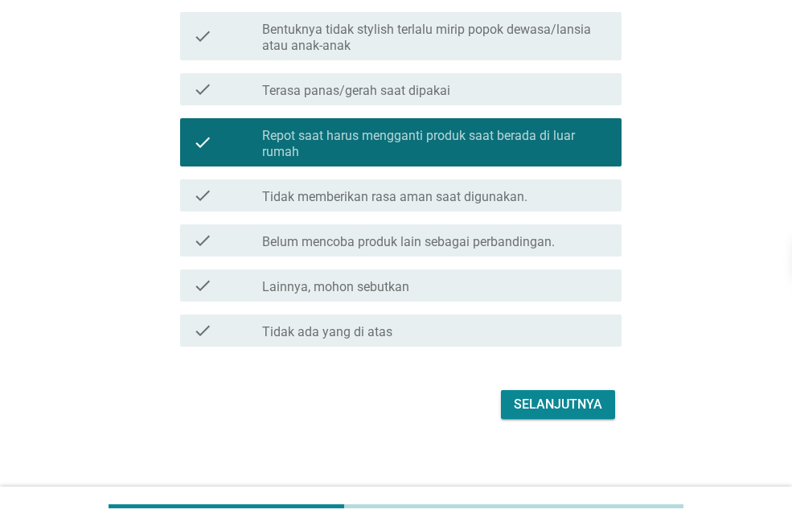
scroll to position [595, 0]
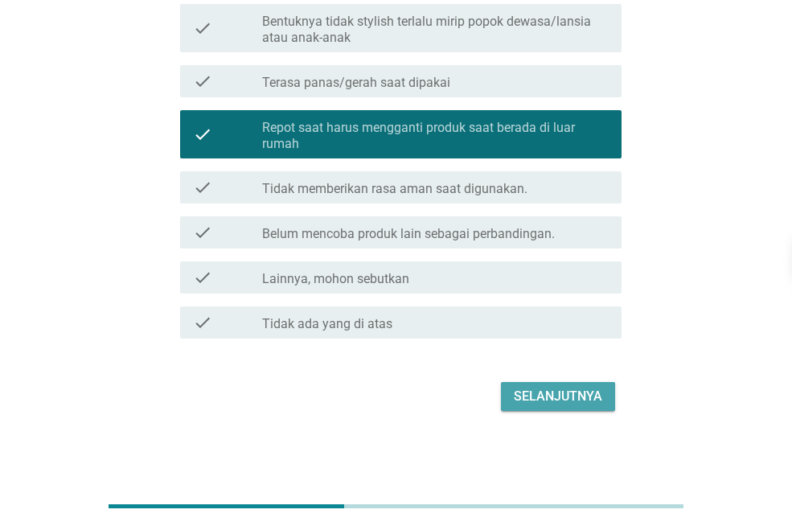
click at [580, 390] on div "Selanjutnya" at bounding box center [557, 396] width 88 height 19
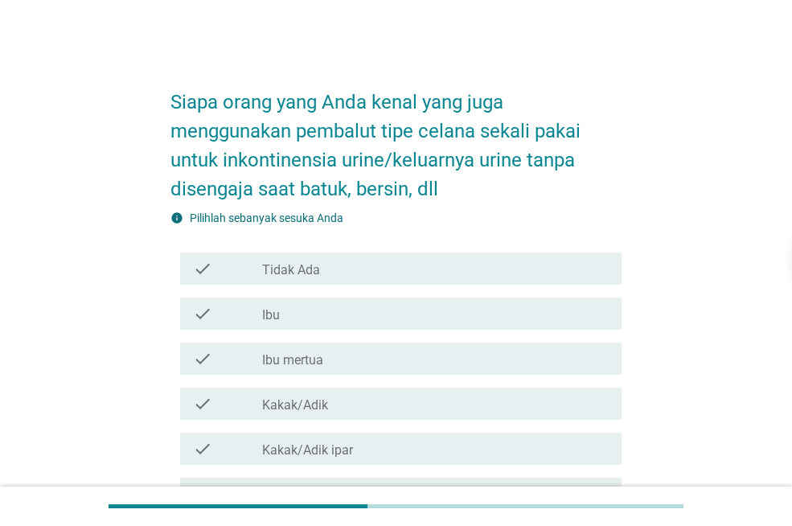
scroll to position [321, 0]
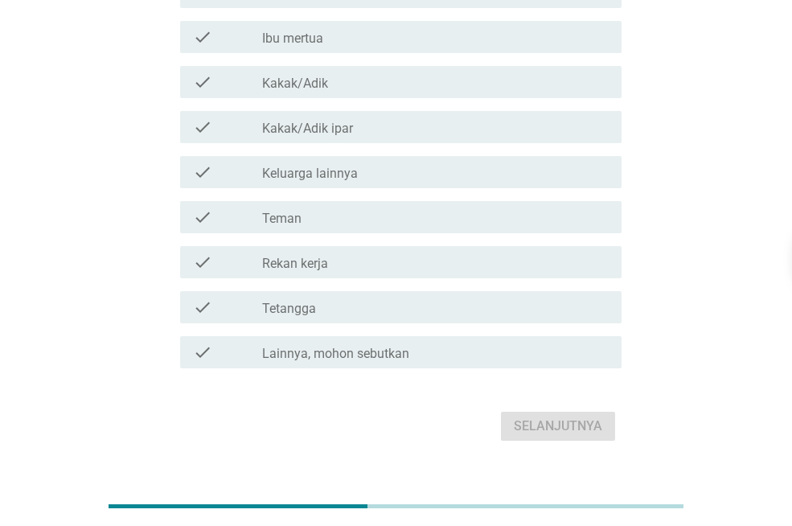
click at [407, 222] on div "check_box_outline_blank Teman" at bounding box center [435, 216] width 346 height 19
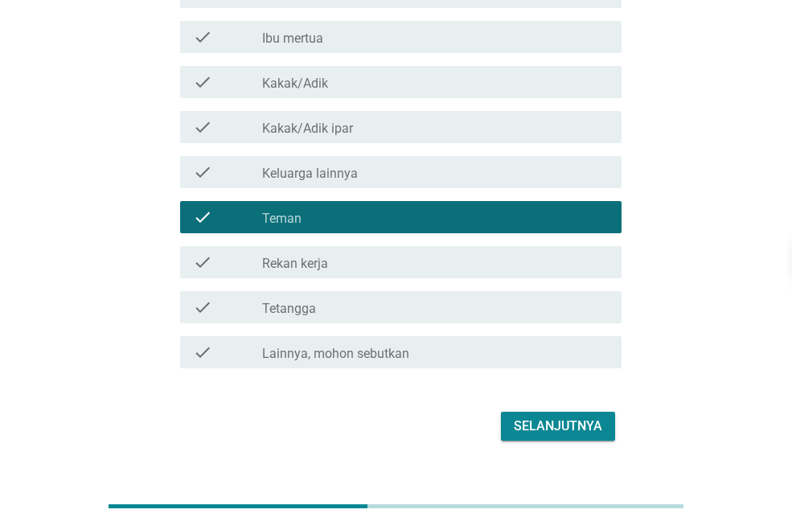
click at [585, 419] on div "Selanjutnya" at bounding box center [557, 425] width 88 height 19
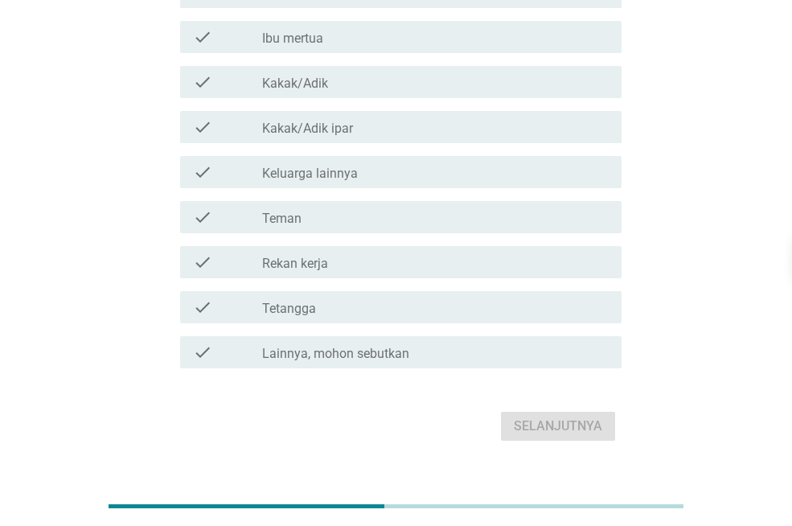
click at [407, 216] on div "check_box_outline_blank Teman" at bounding box center [435, 216] width 346 height 19
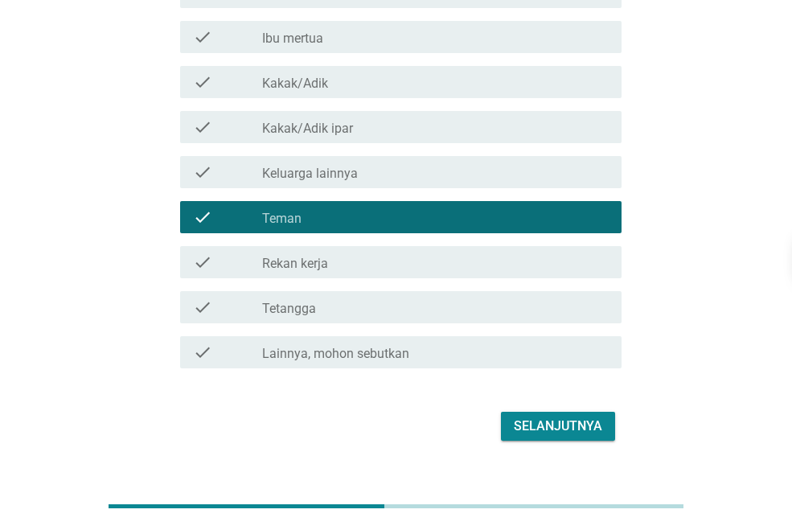
click at [571, 412] on button "Selanjutnya" at bounding box center [558, 425] width 114 height 29
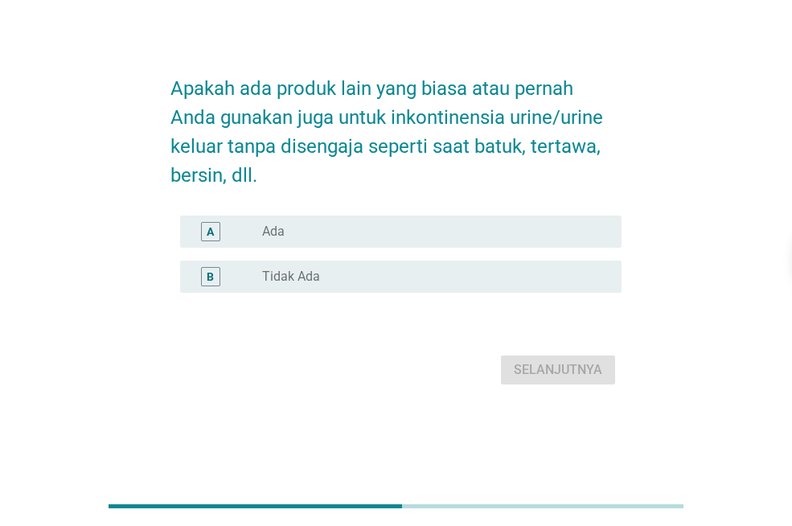
scroll to position [0, 0]
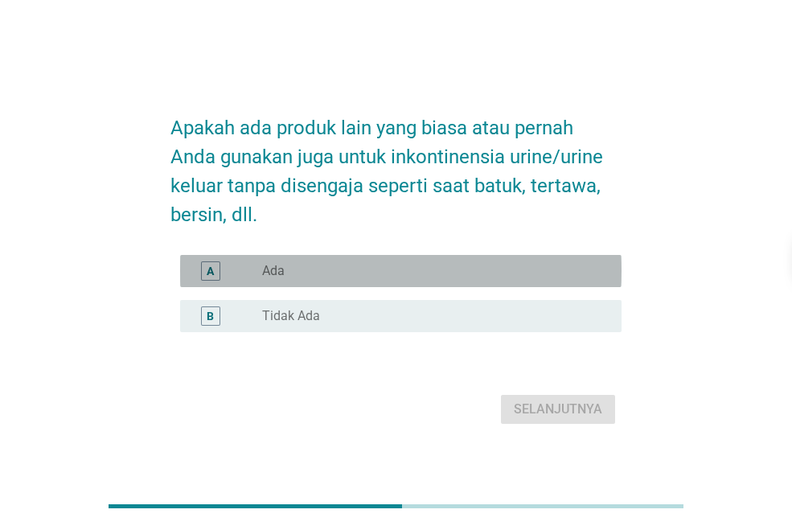
click at [249, 264] on div "A" at bounding box center [227, 270] width 69 height 19
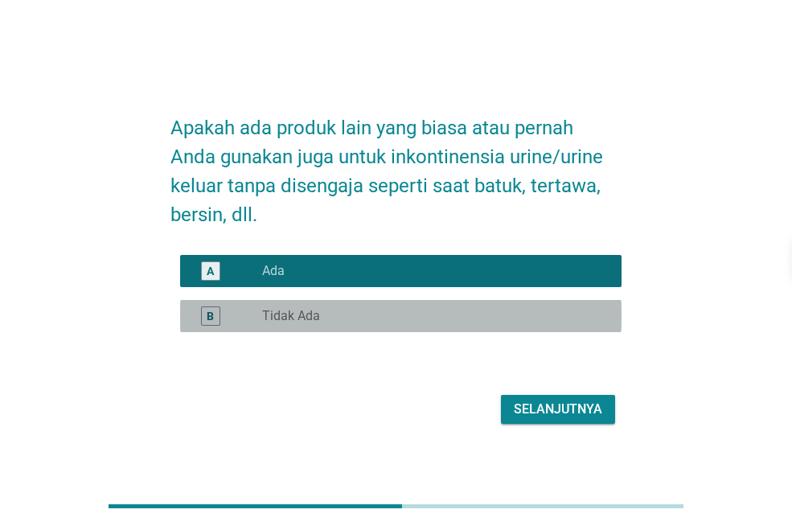
click at [394, 305] on div "B radio_button_unchecked Tidak Ada" at bounding box center [400, 316] width 441 height 32
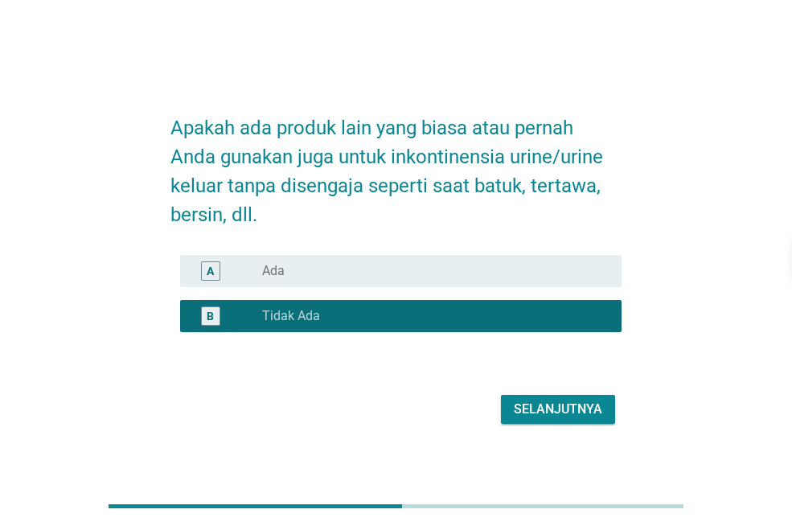
click at [558, 403] on div "Selanjutnya" at bounding box center [557, 408] width 88 height 19
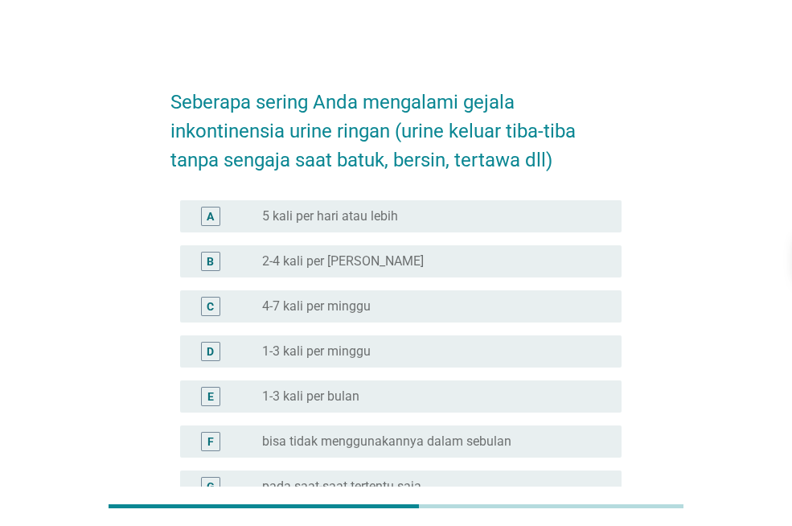
scroll to position [161, 0]
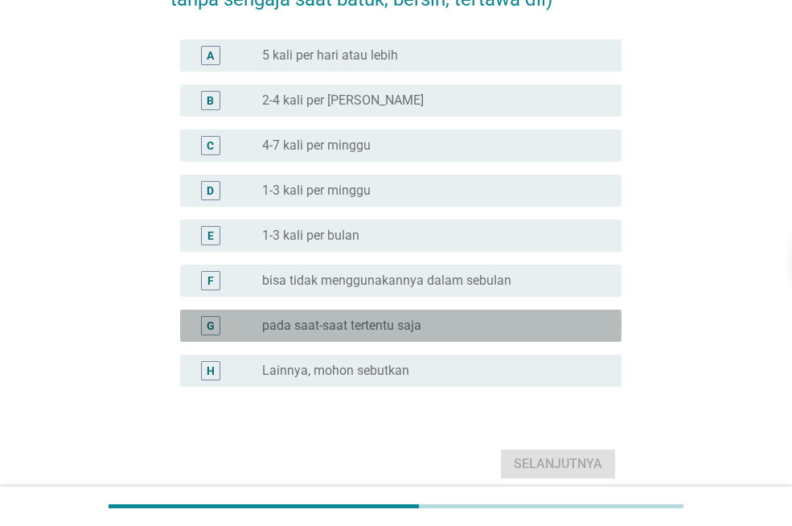
click at [357, 327] on label "pada saat-saat tertentu saja" at bounding box center [341, 325] width 159 height 16
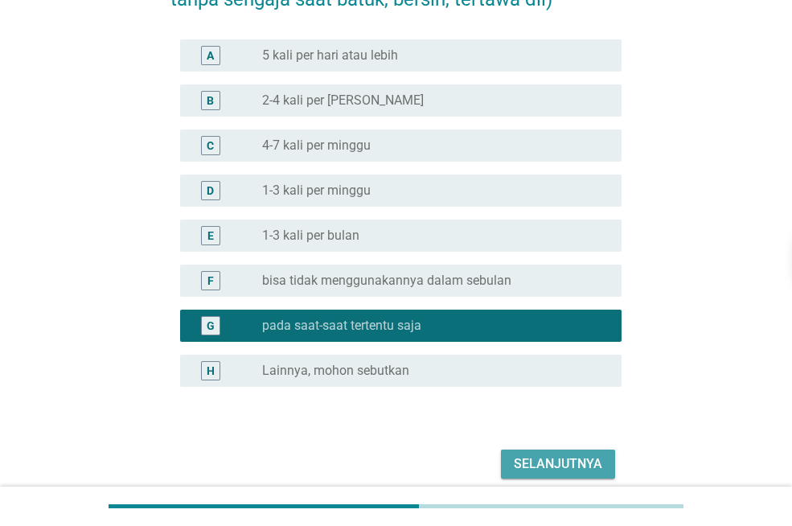
click at [569, 455] on div "Selanjutnya" at bounding box center [557, 463] width 88 height 19
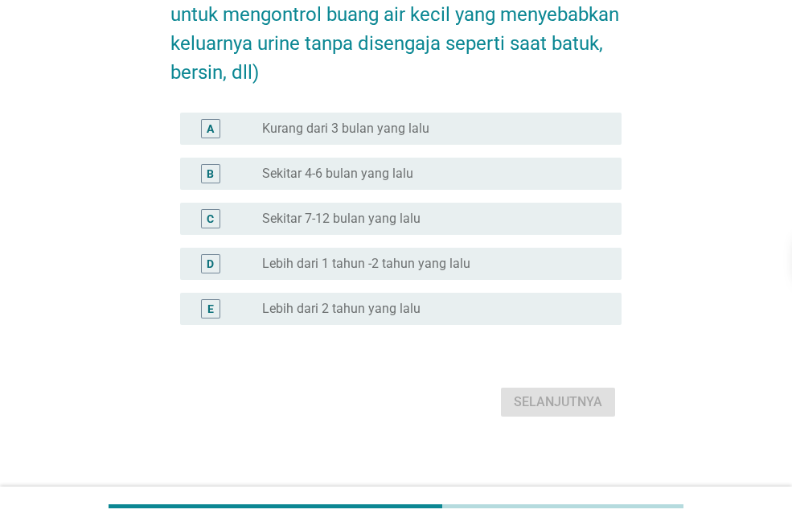
scroll to position [151, 0]
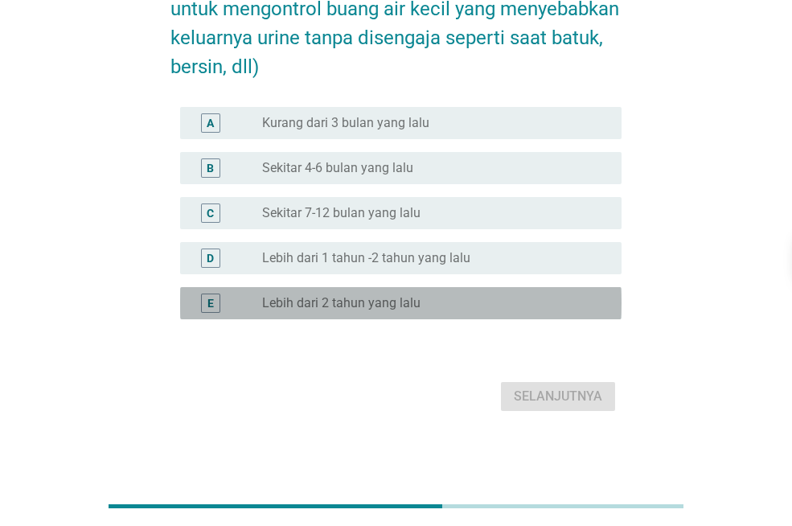
click at [382, 304] on label "Lebih dari 2 tahun yang lalu" at bounding box center [341, 303] width 158 height 16
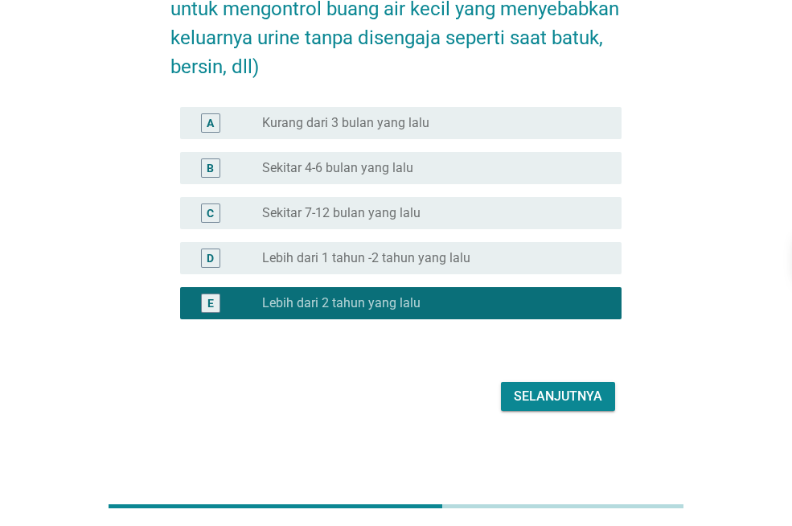
click at [565, 396] on div "Selanjutnya" at bounding box center [557, 396] width 88 height 19
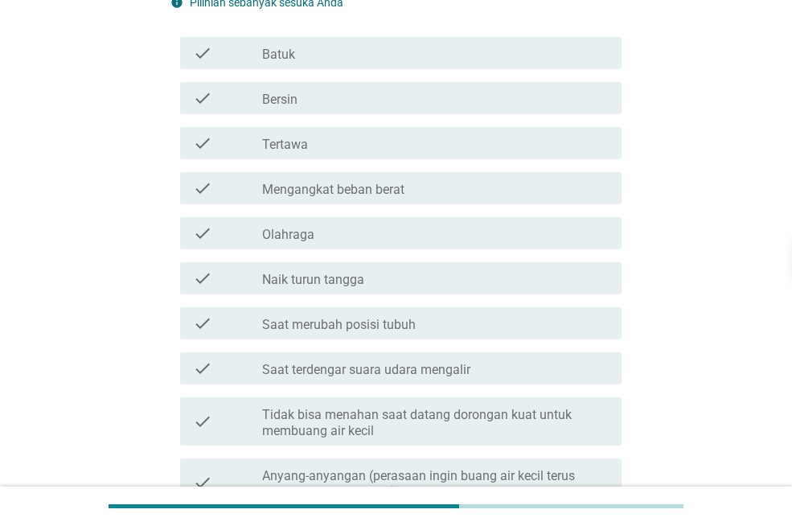
scroll to position [161, 0]
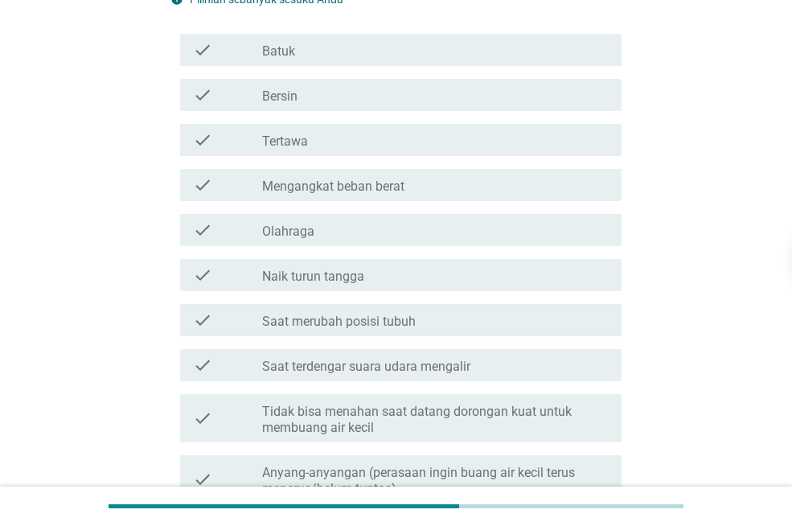
click at [303, 231] on label "Olahraga" at bounding box center [288, 231] width 52 height 16
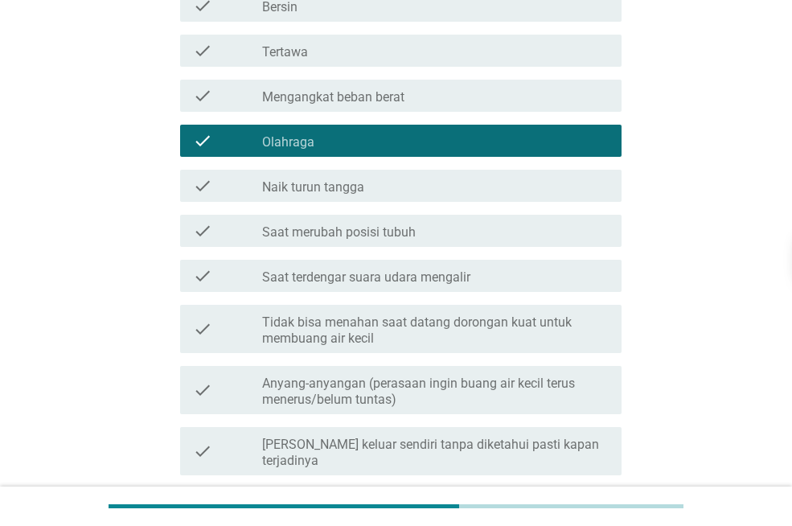
scroll to position [402, 0]
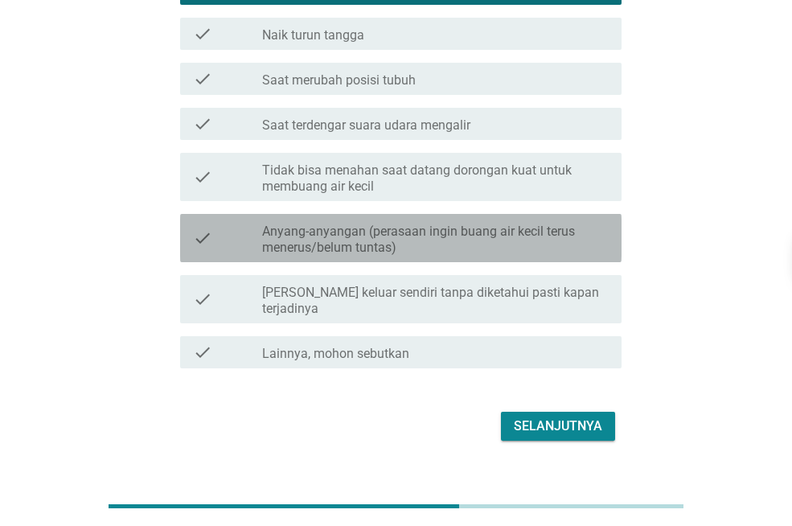
click at [497, 240] on label "Anyang-anyangan (perasaan ingin buang air kecil terus menerus/belum tuntas)" at bounding box center [435, 239] width 346 height 32
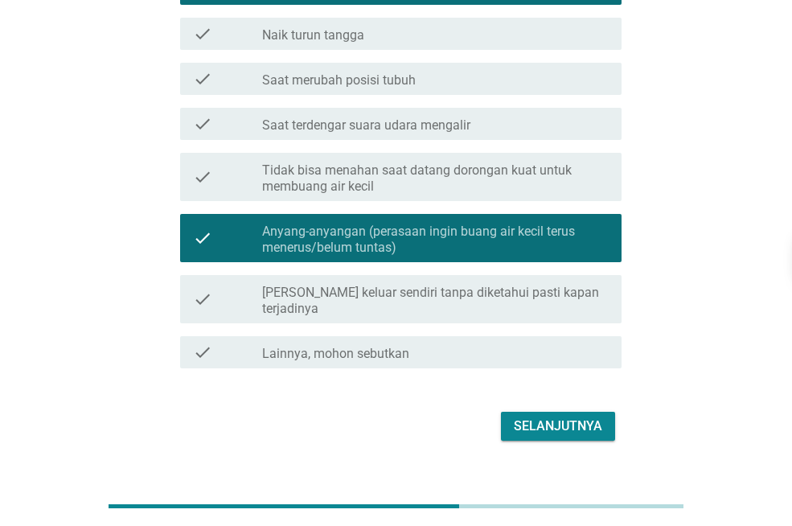
click at [573, 416] on div "Selanjutnya" at bounding box center [557, 425] width 88 height 19
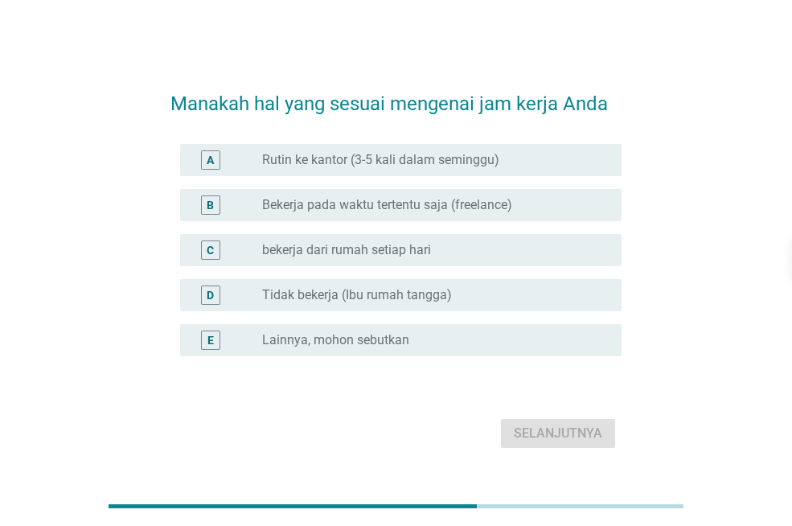
click at [483, 207] on label "Bekerja pada waktu tertentu saja (freelance)" at bounding box center [387, 205] width 250 height 16
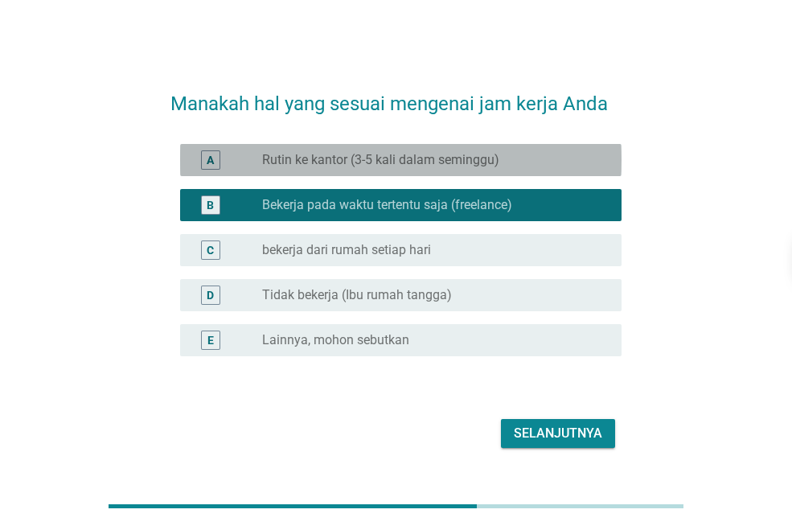
click at [440, 157] on label "Rutin ke kantor (3-5 kali dalam seminggu)" at bounding box center [380, 160] width 237 height 16
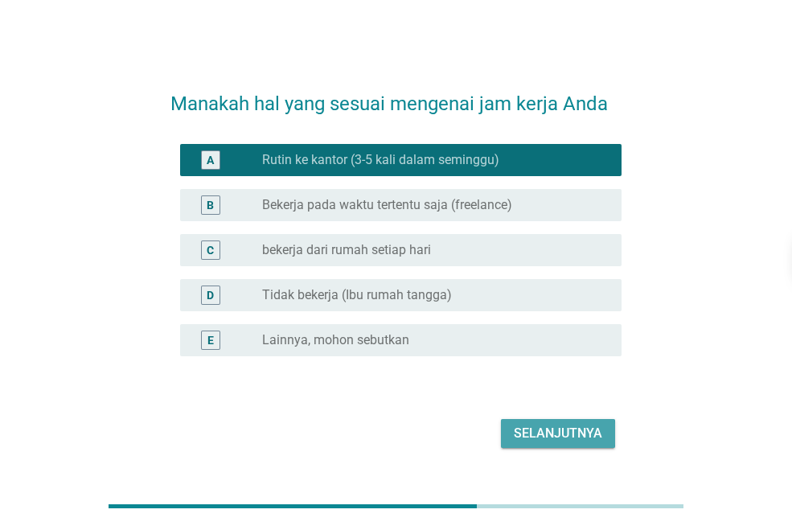
click at [557, 433] on div "Selanjutnya" at bounding box center [557, 432] width 88 height 19
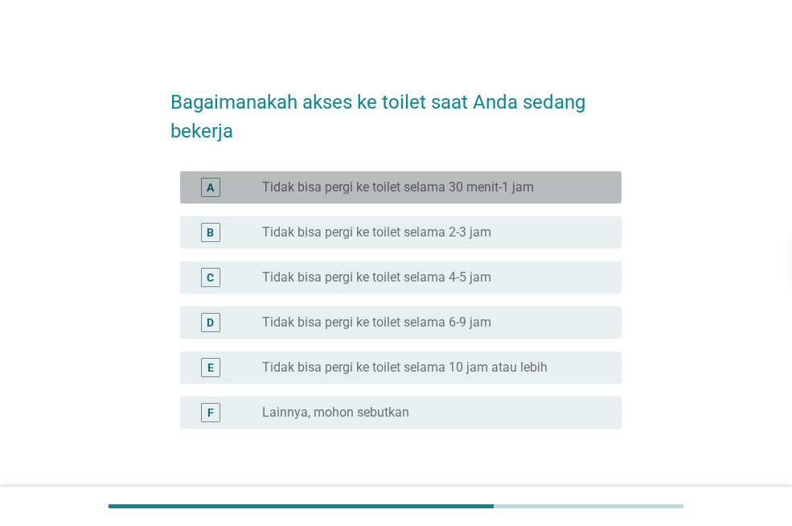
click at [480, 189] on label "Tidak bisa pergi ke toilet selama 30 menit-1 jam" at bounding box center [398, 187] width 272 height 16
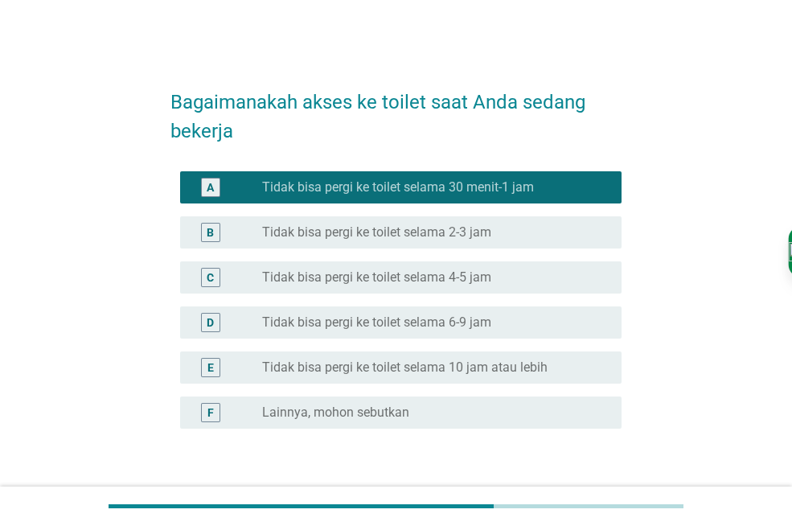
scroll to position [109, 0]
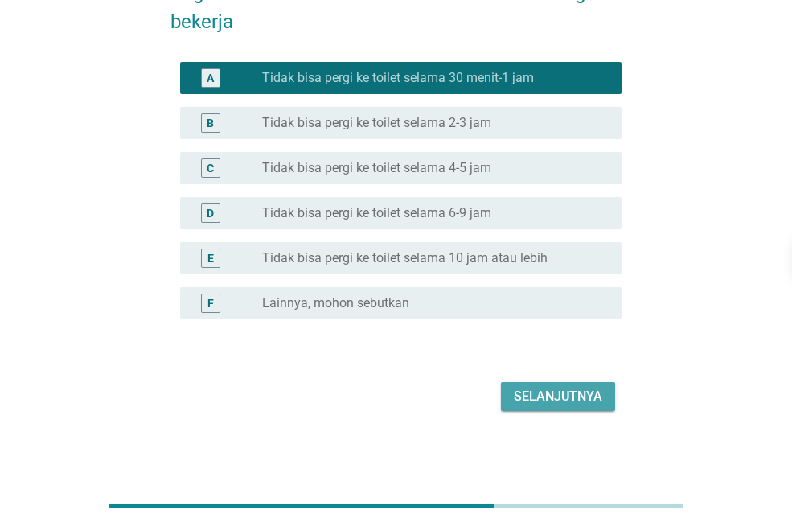
click at [548, 390] on div "Selanjutnya" at bounding box center [557, 396] width 88 height 19
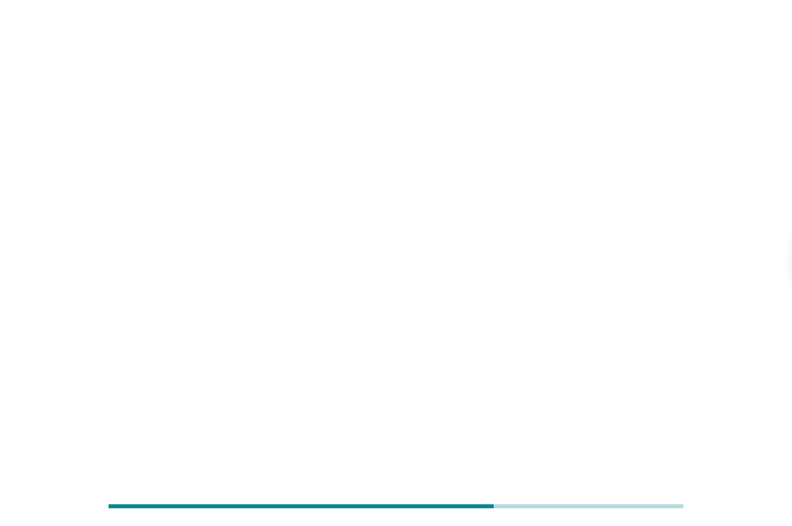
scroll to position [0, 0]
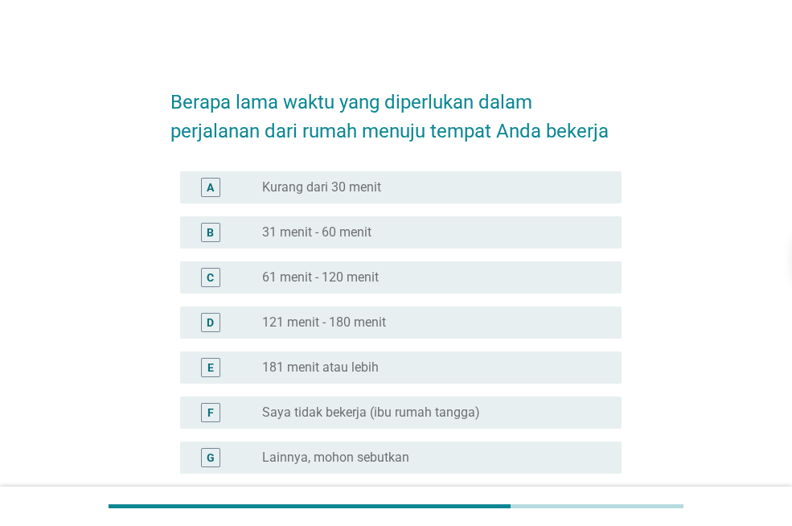
click at [414, 216] on div "B radio_button_unchecked 31 menit - 60 menit" at bounding box center [400, 232] width 441 height 32
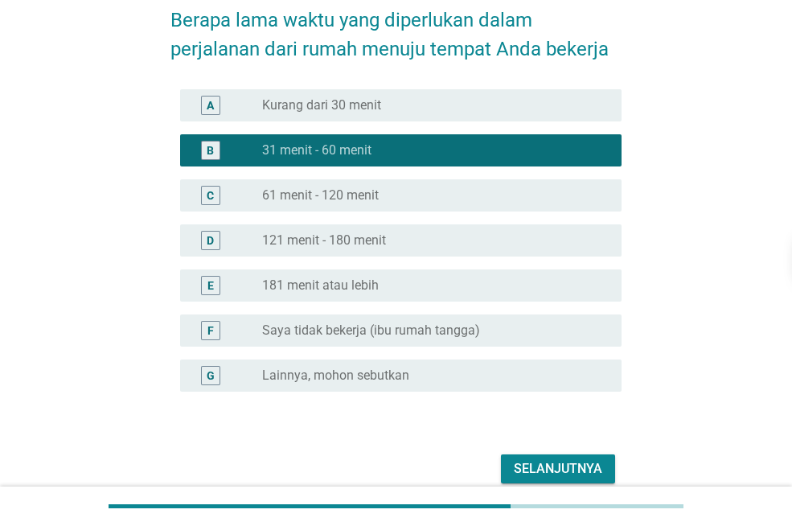
scroll to position [154, 0]
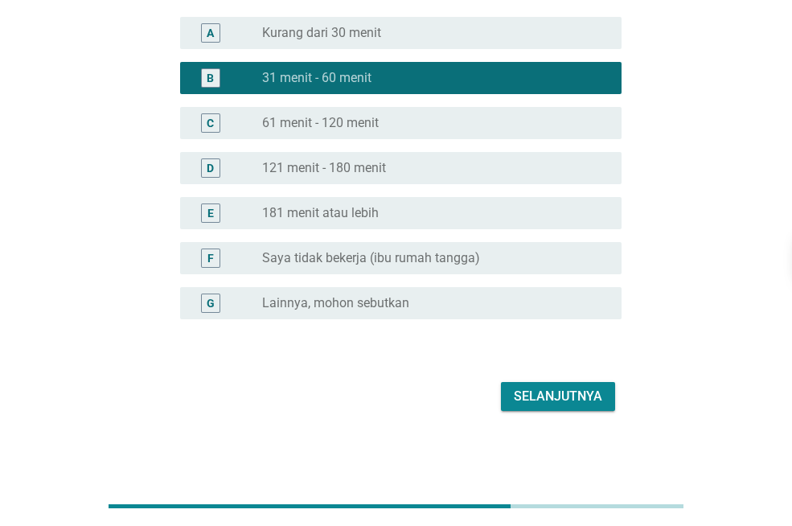
click at [545, 387] on div "Selanjutnya" at bounding box center [557, 396] width 88 height 19
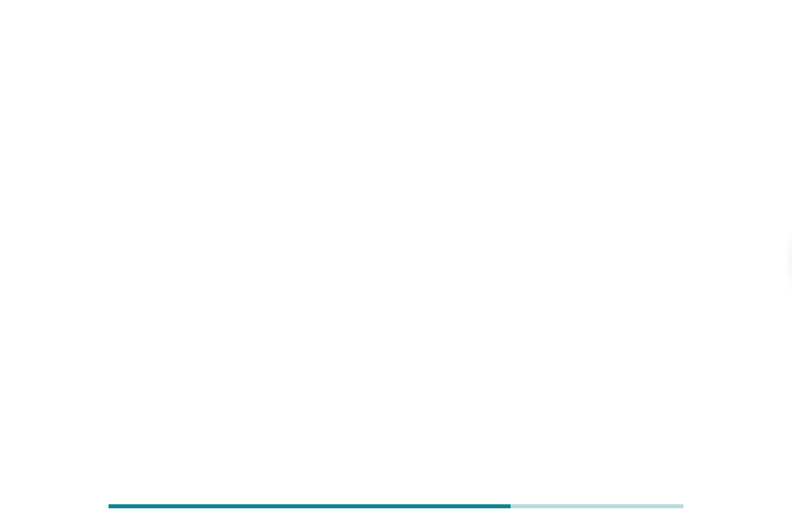
scroll to position [0, 0]
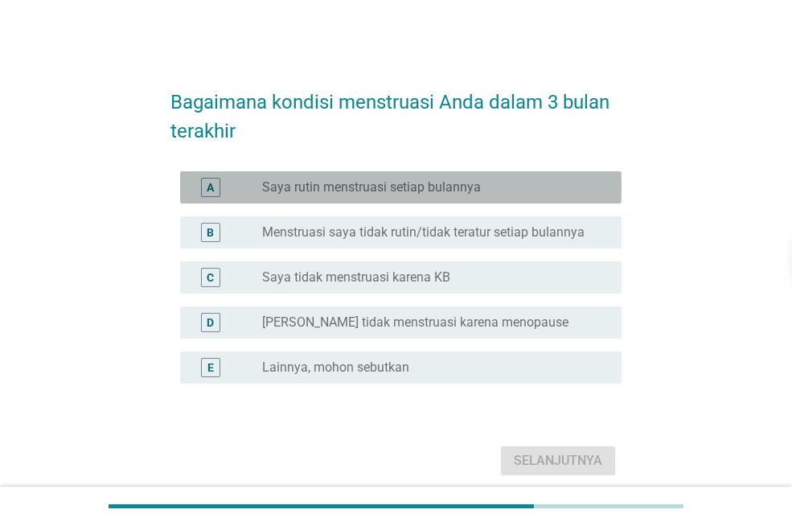
click at [416, 190] on label "Saya rutin menstruasi setiap bulannya" at bounding box center [371, 187] width 219 height 16
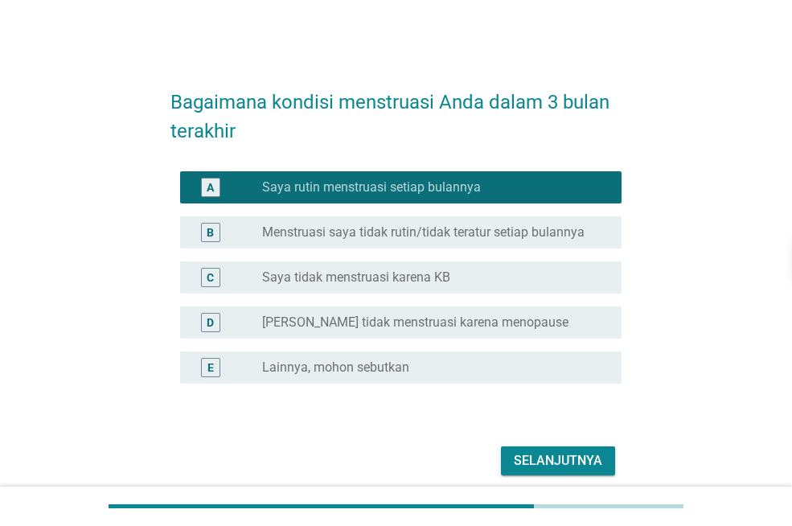
click at [586, 464] on div "Selanjutnya" at bounding box center [557, 460] width 88 height 19
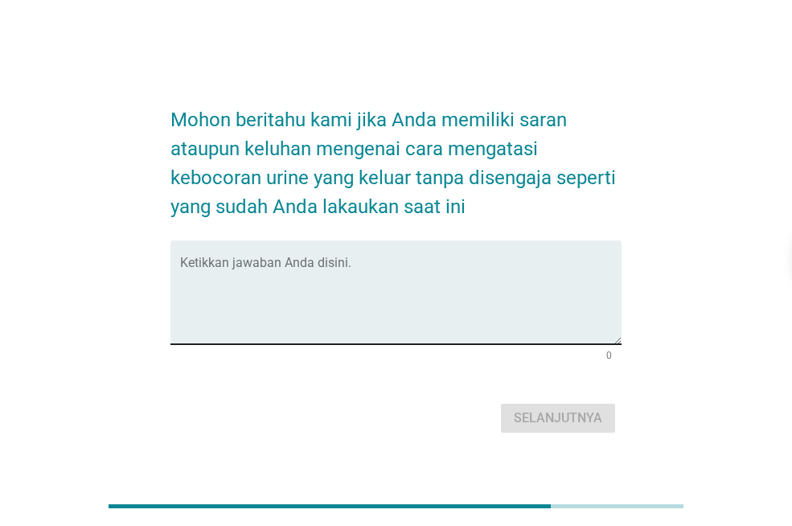
click at [284, 307] on textarea "Ketikkan jawaban Anda disini." at bounding box center [400, 302] width 441 height 84
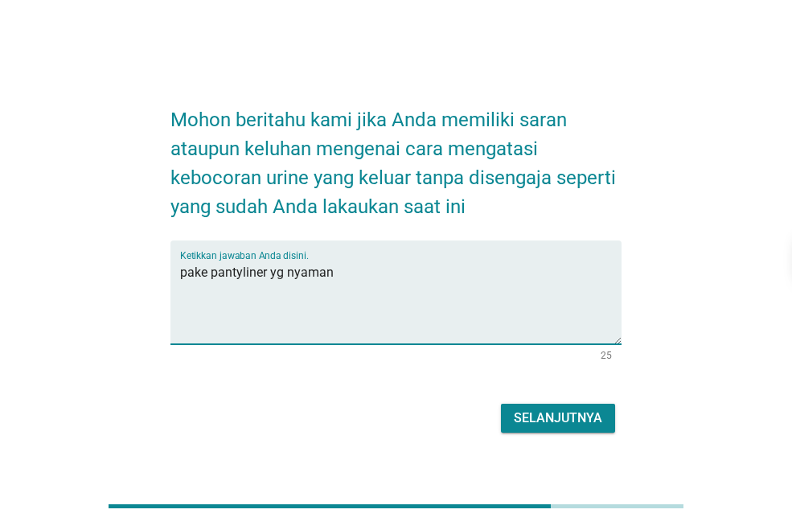
type textarea "pake pantyliner yg nyaman"
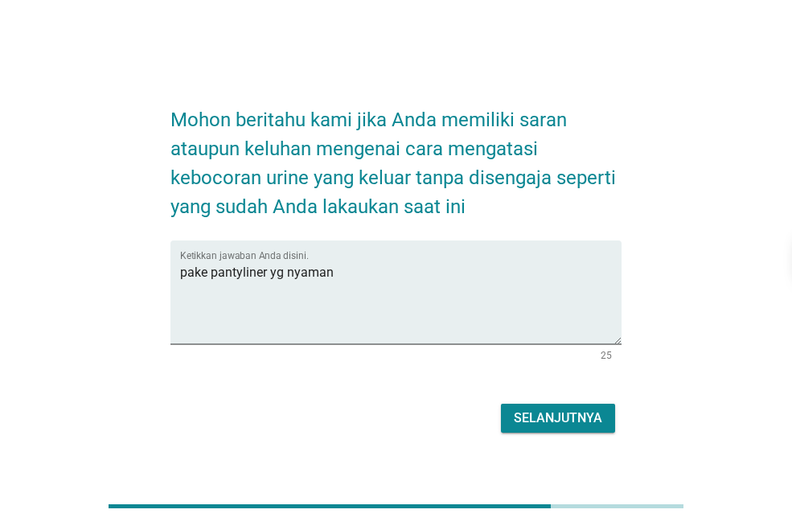
click at [590, 437] on div "Mohon beritahu kami jika Anda memiliki saran ataupun keluhan mengenai cara meng…" at bounding box center [395, 263] width 477 height 374
click at [595, 424] on div "Selanjutnya" at bounding box center [557, 417] width 88 height 19
